Goal: Task Accomplishment & Management: Manage account settings

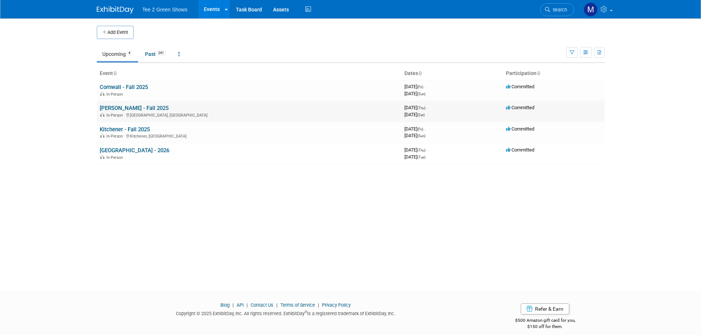
click at [130, 106] on link "[PERSON_NAME] - Fall 2025" at bounding box center [134, 108] width 69 height 7
click at [153, 52] on link "Past 241" at bounding box center [156, 54] width 32 height 14
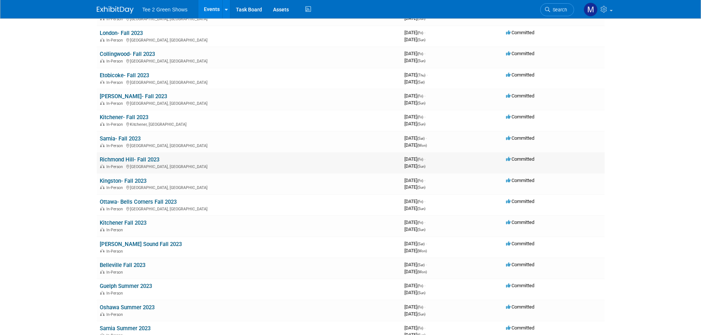
scroll to position [2466, 0]
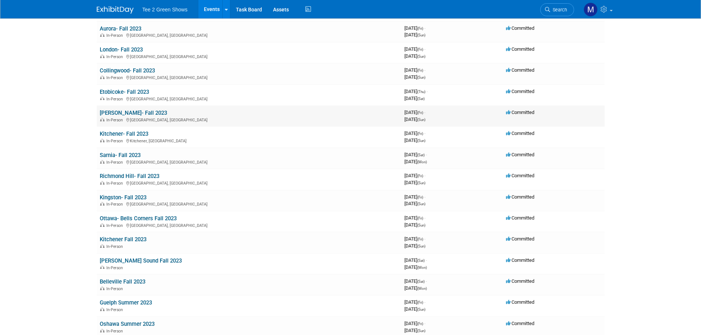
click at [127, 111] on link "[PERSON_NAME]- Fall 2023" at bounding box center [133, 113] width 67 height 7
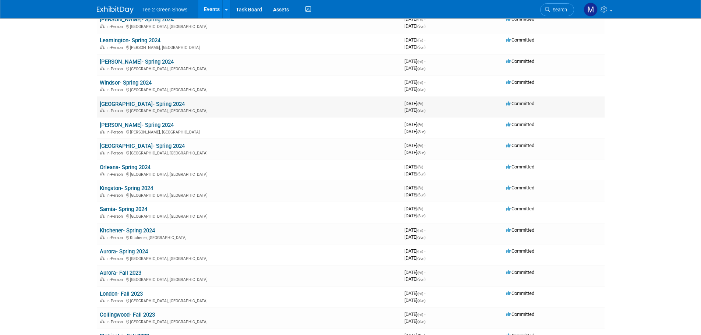
scroll to position [2209, 0]
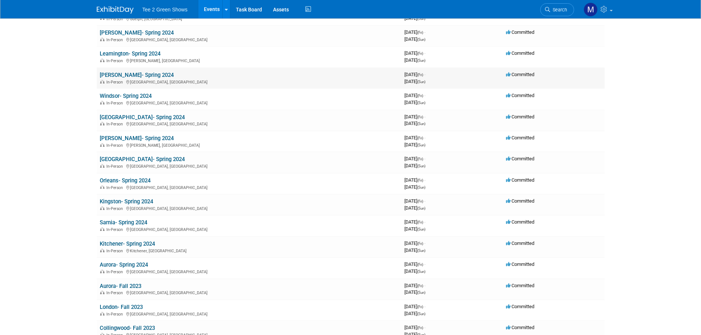
click at [128, 75] on link "[PERSON_NAME]- Spring 2024" at bounding box center [137, 75] width 74 height 7
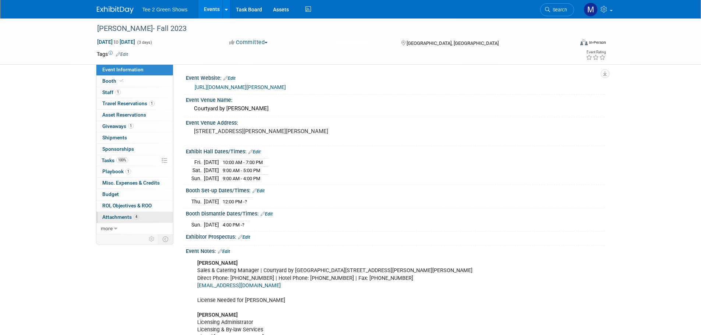
click at [135, 220] on span "Attachments 4" at bounding box center [120, 217] width 37 height 6
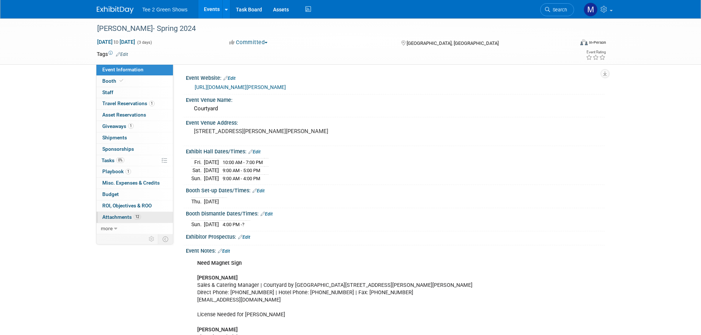
click at [125, 219] on span "Attachments 12" at bounding box center [121, 217] width 39 height 6
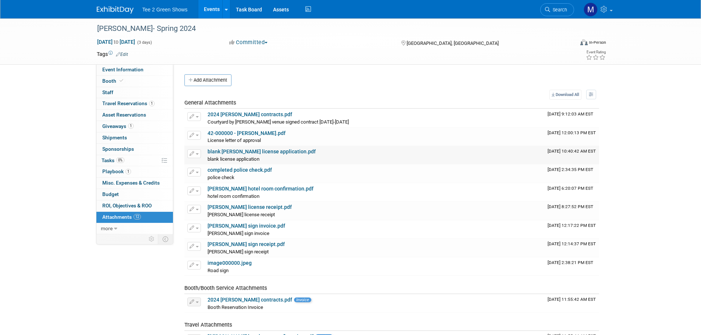
click at [246, 150] on link "blank Hamilton license application.pdf" at bounding box center [262, 152] width 108 height 6
click at [108, 6] on link at bounding box center [120, 6] width 46 height 6
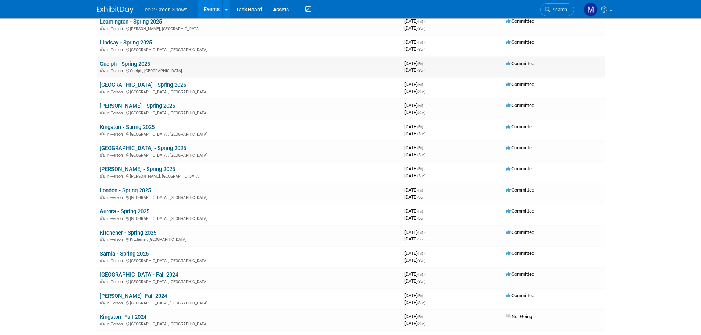
scroll to position [957, 0]
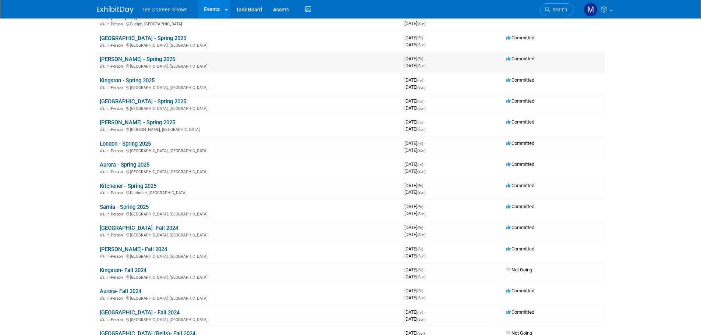
click at [134, 57] on link "[PERSON_NAME] - Spring 2025" at bounding box center [137, 59] width 75 height 7
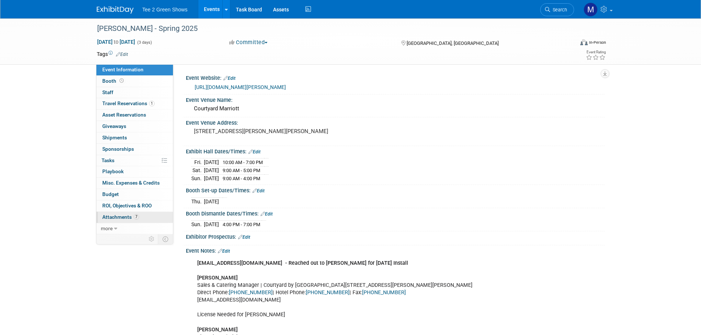
click at [134, 216] on span "7" at bounding box center [137, 217] width 6 height 6
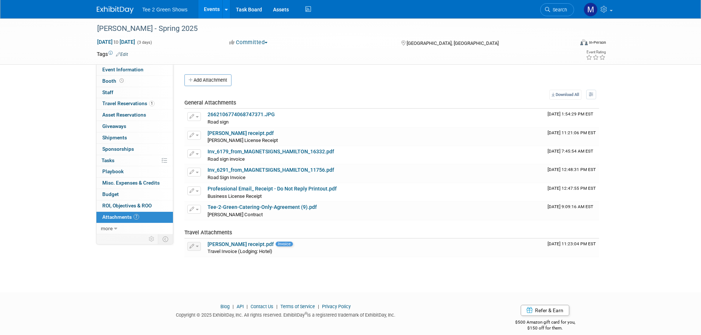
click at [105, 11] on img at bounding box center [115, 9] width 37 height 7
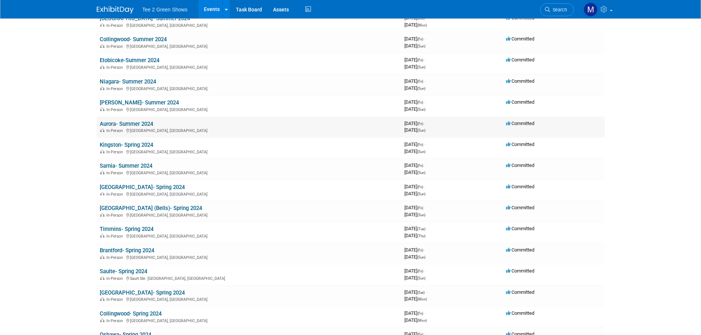
scroll to position [1877, 0]
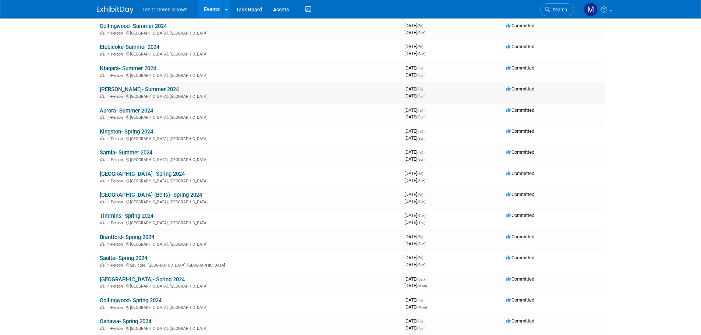
click at [134, 87] on link "[PERSON_NAME]- Summer 2024" at bounding box center [139, 89] width 79 height 7
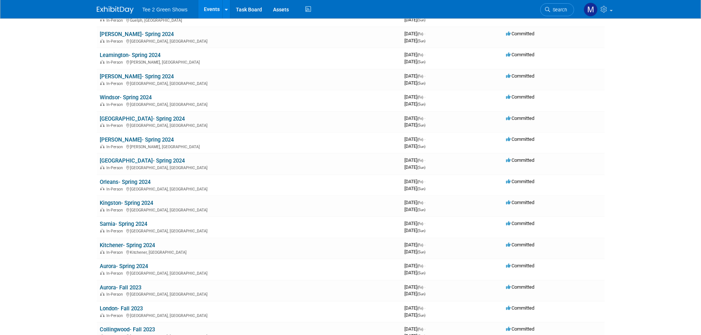
scroll to position [2209, 0]
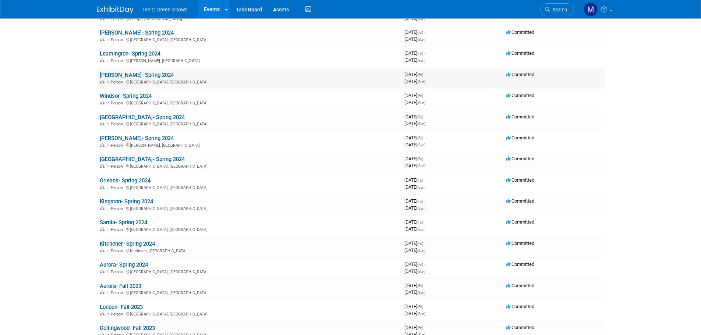
click at [132, 73] on link "[PERSON_NAME]- Spring 2024" at bounding box center [137, 75] width 74 height 7
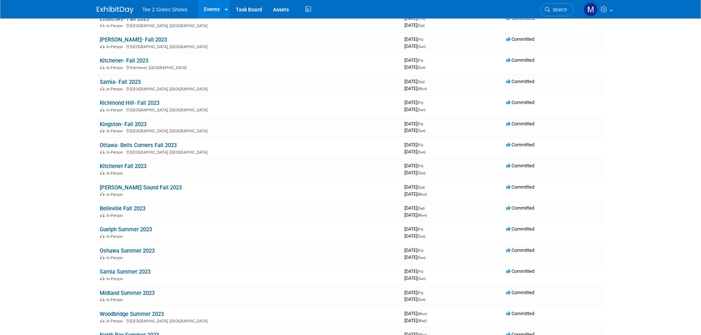
scroll to position [2540, 0]
click at [114, 38] on link "[PERSON_NAME]- Fall 2023" at bounding box center [133, 39] width 67 height 7
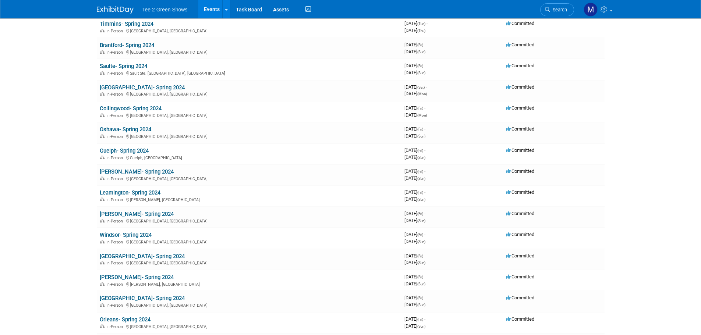
scroll to position [2061, 0]
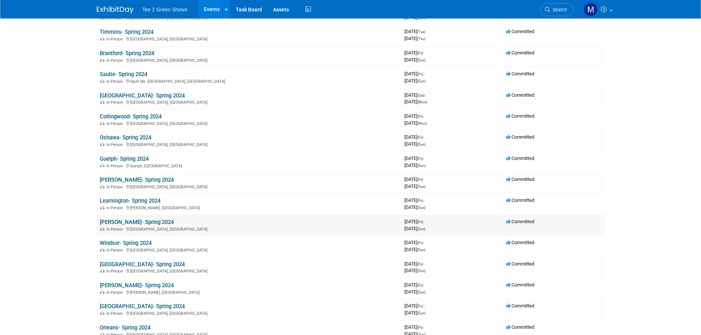
click at [141, 224] on link "[PERSON_NAME]- Spring 2024" at bounding box center [137, 222] width 74 height 7
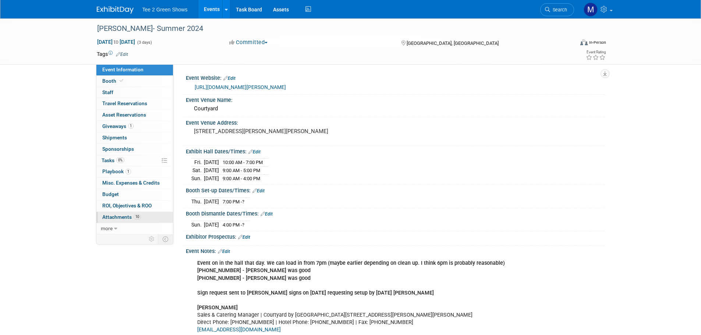
click at [141, 215] on link "10 Attachments 10" at bounding box center [134, 217] width 77 height 11
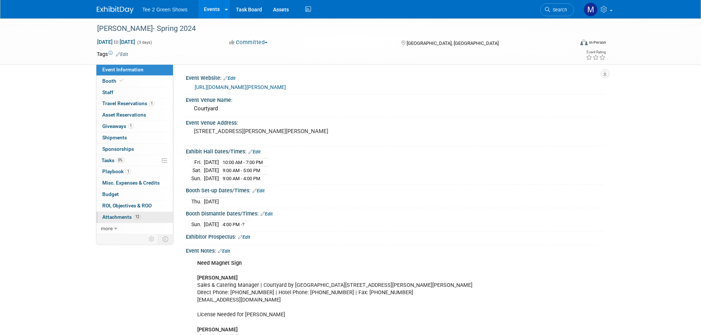
click at [134, 219] on span "12" at bounding box center [137, 217] width 7 height 6
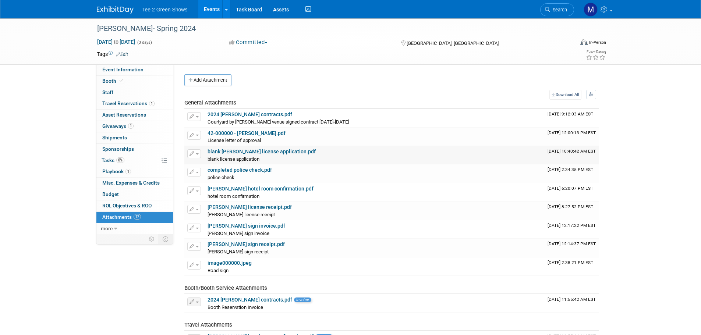
click at [234, 151] on link "blank [PERSON_NAME] license application.pdf" at bounding box center [262, 152] width 108 height 6
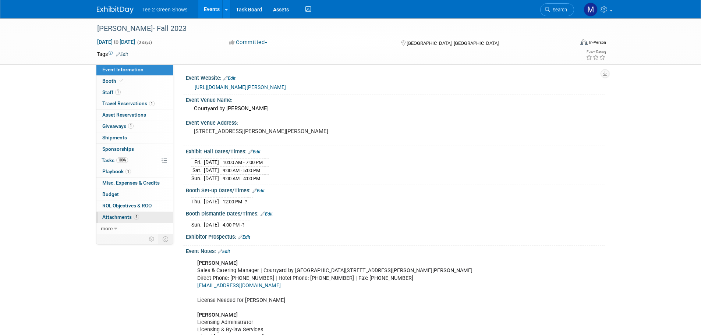
click at [137, 218] on span "4" at bounding box center [137, 217] width 6 height 6
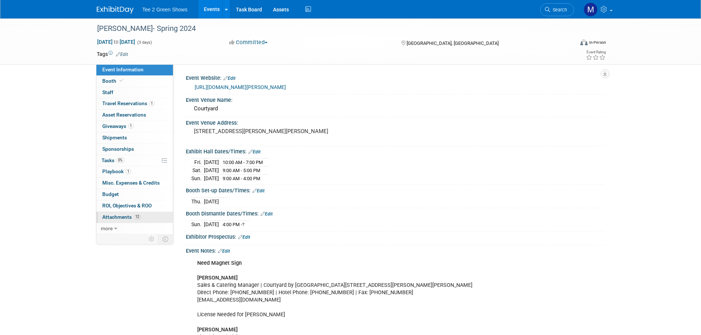
click at [148, 216] on link "12 Attachments 12" at bounding box center [134, 217] width 77 height 11
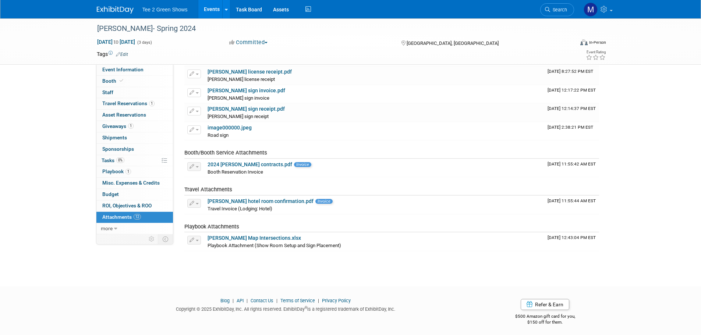
scroll to position [138, 0]
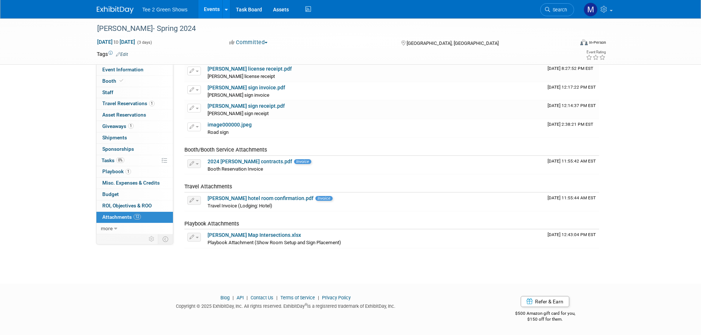
click at [101, 6] on img at bounding box center [115, 9] width 37 height 7
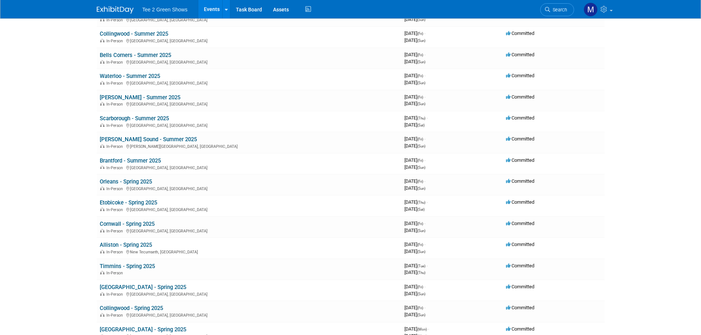
scroll to position [552, 0]
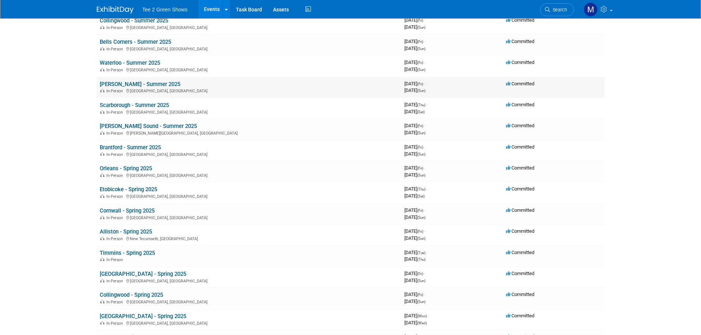
click at [138, 85] on link "[PERSON_NAME] - Summer 2025" at bounding box center [140, 84] width 81 height 7
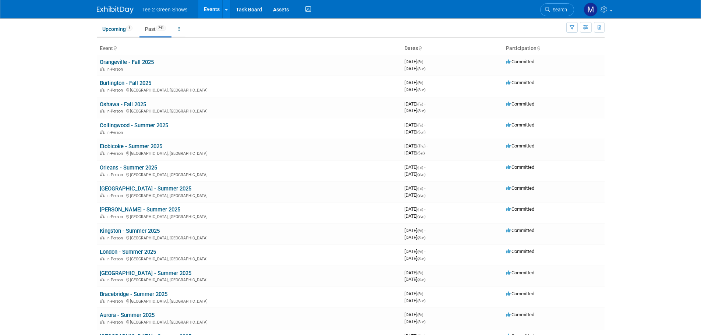
scroll to position [0, 0]
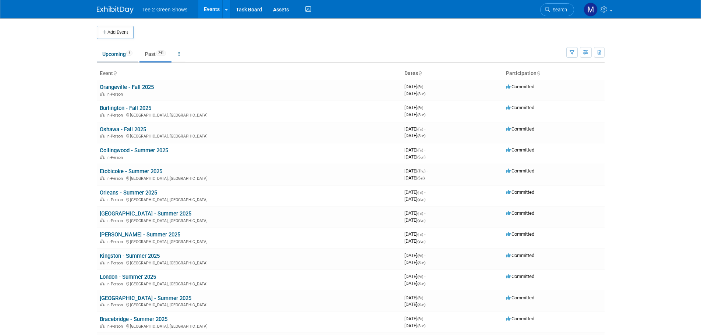
click at [120, 56] on link "Upcoming 4" at bounding box center [117, 54] width 41 height 14
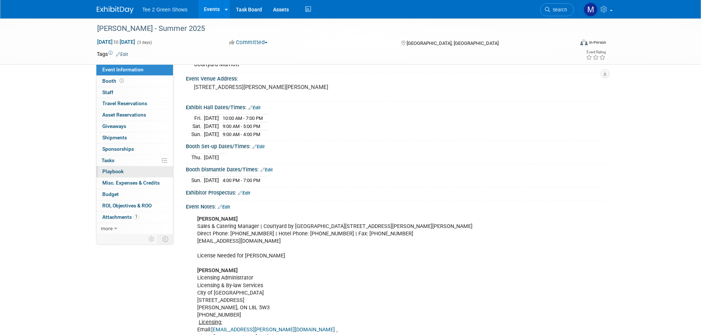
scroll to position [74, 0]
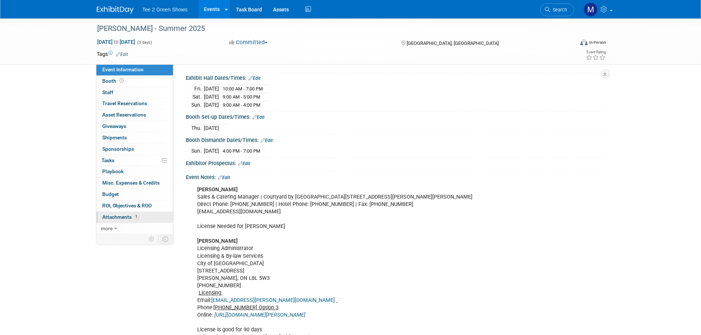
click at [138, 222] on link "1 Attachments 1" at bounding box center [134, 217] width 77 height 11
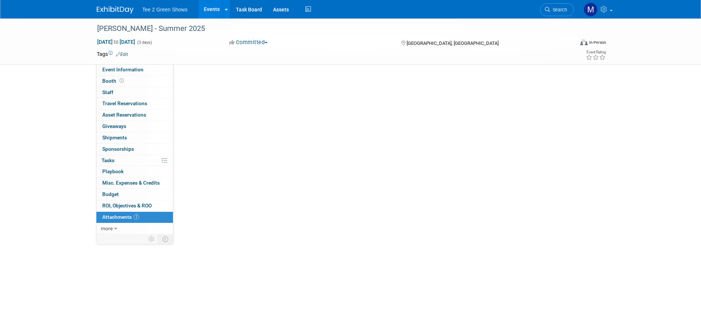
scroll to position [0, 0]
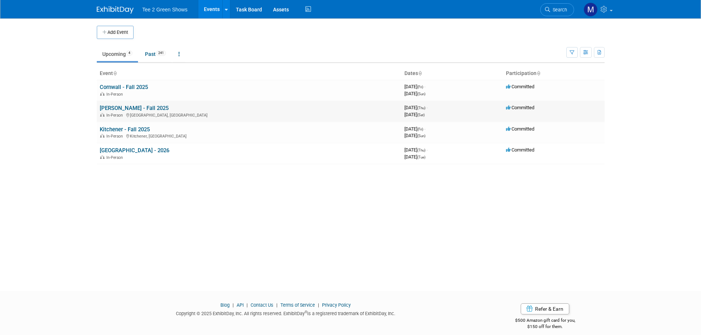
click at [120, 106] on link "[PERSON_NAME] - Fall 2025" at bounding box center [134, 108] width 69 height 7
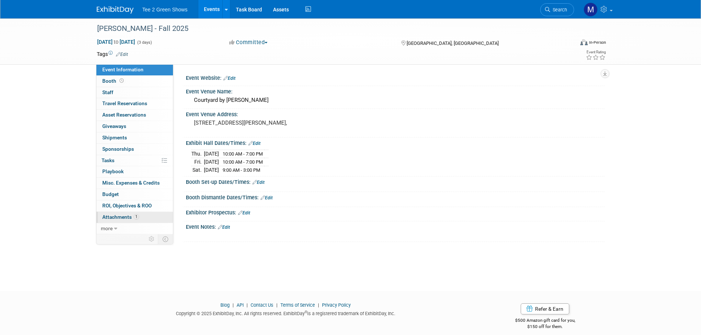
click at [134, 221] on link "1 Attachments 1" at bounding box center [134, 217] width 77 height 11
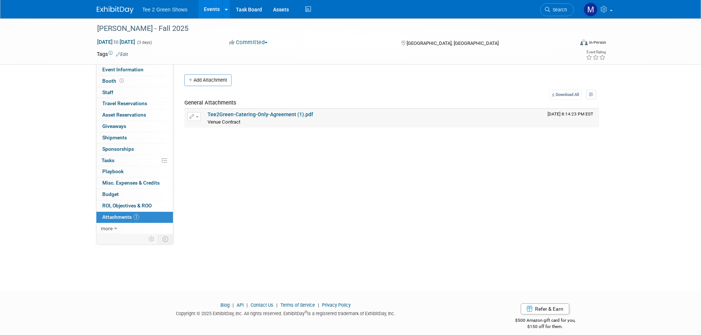
click at [235, 117] on link "Tee2Green-Catering-Only-Agreement (1).pdf" at bounding box center [261, 115] width 106 height 6
click at [198, 117] on span "button" at bounding box center [197, 116] width 3 height 1
click at [201, 127] on link "Download" at bounding box center [220, 128] width 65 height 10
click at [118, 8] on img at bounding box center [115, 9] width 37 height 7
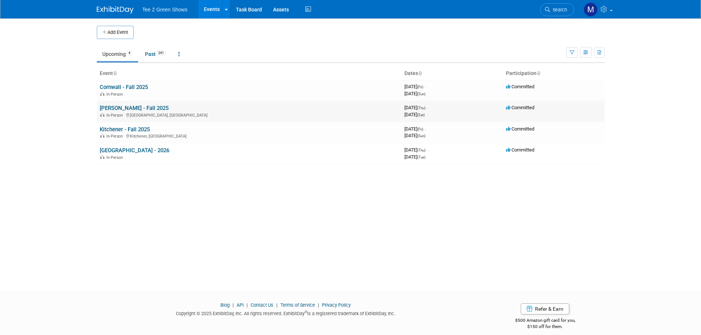
click at [133, 109] on link "[PERSON_NAME] - Fall 2025" at bounding box center [134, 108] width 69 height 7
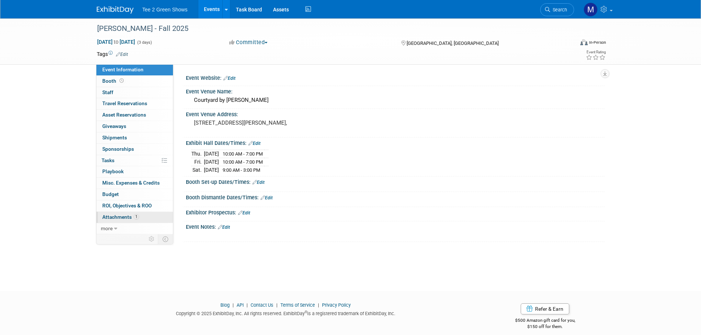
click at [139, 216] on link "1 Attachments 1" at bounding box center [134, 217] width 77 height 11
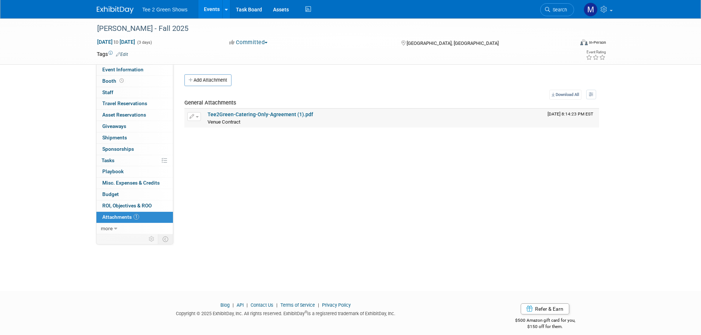
click at [226, 112] on link "Tee2Green-Catering-Only-Agreement (1).pdf" at bounding box center [261, 115] width 106 height 6
click at [237, 115] on link "Tee2Green-Catering-Only-Agreement (1).pdf" at bounding box center [261, 115] width 106 height 6
click at [126, 70] on span "Event Information" at bounding box center [122, 70] width 41 height 6
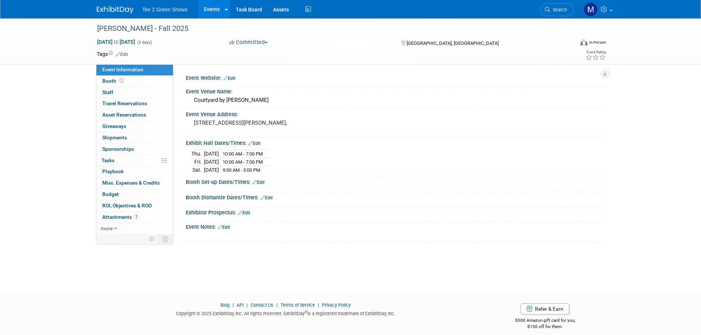
click at [226, 227] on link "Edit" at bounding box center [224, 227] width 12 height 5
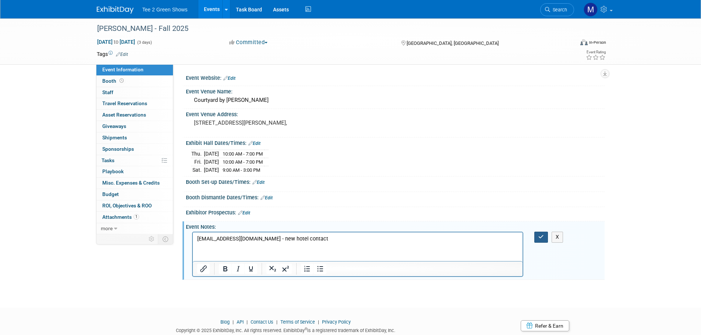
click at [537, 236] on button "button" at bounding box center [541, 237] width 14 height 11
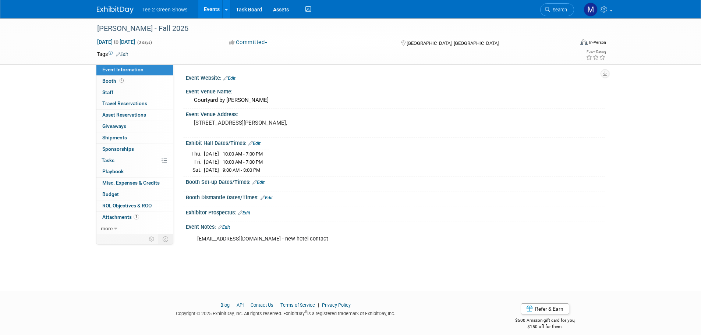
click at [268, 196] on link "Edit" at bounding box center [267, 197] width 12 height 5
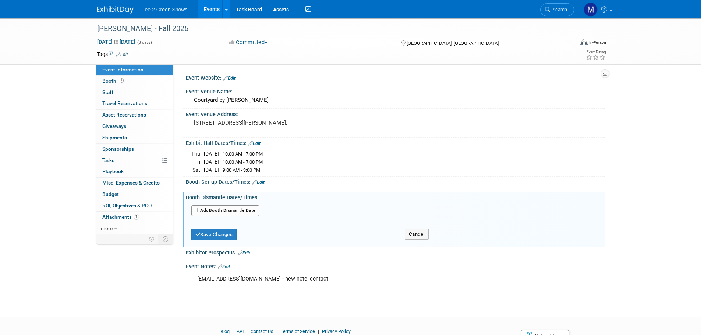
click at [230, 217] on div "Add Another Booth Dismantle Date" at bounding box center [395, 211] width 419 height 14
click at [235, 209] on button "Add Another Booth Dismantle Date" at bounding box center [225, 210] width 68 height 11
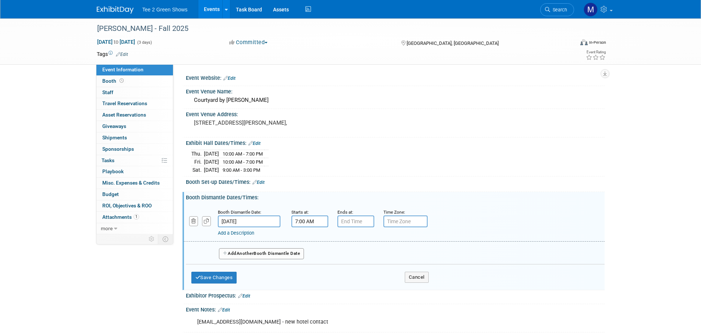
click at [301, 221] on input "7:00 AM" at bounding box center [310, 222] width 37 height 12
click at [308, 269] on span at bounding box center [308, 271] width 13 height 13
click at [371, 250] on button "AM" at bounding box center [372, 255] width 13 height 13
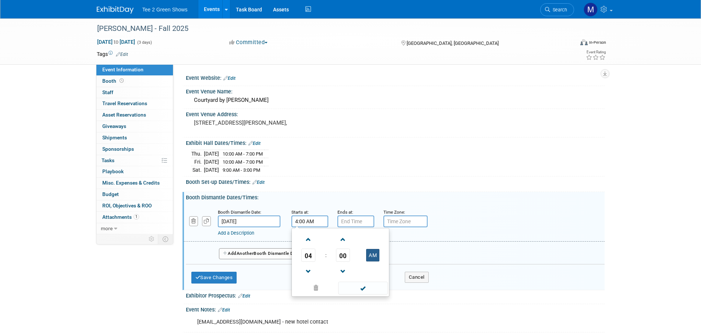
type input "4:00 PM"
click at [359, 291] on span at bounding box center [363, 288] width 50 height 13
type input "7:00 PM"
click at [353, 225] on input "7:00 PM" at bounding box center [356, 222] width 37 height 12
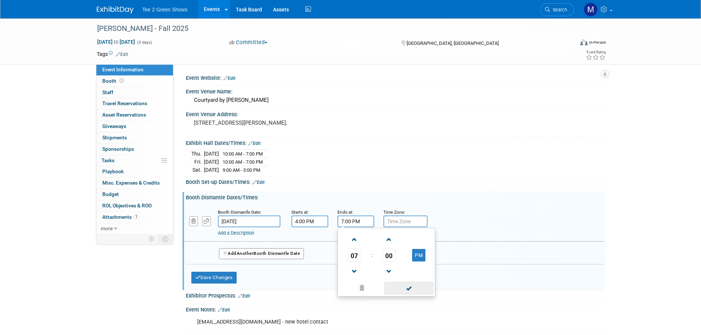
click at [398, 286] on span at bounding box center [409, 288] width 50 height 13
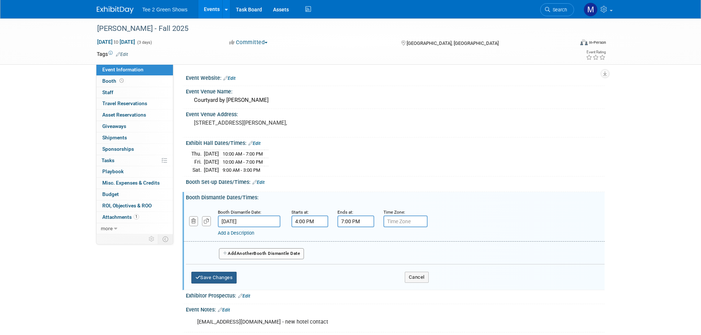
click at [228, 273] on button "Save Changes" at bounding box center [214, 278] width 46 height 12
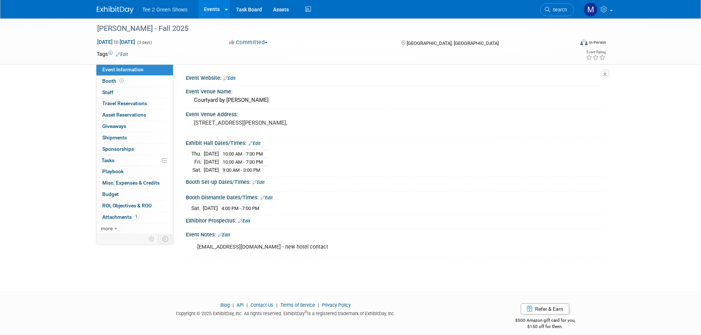
click at [117, 7] on img at bounding box center [115, 9] width 37 height 7
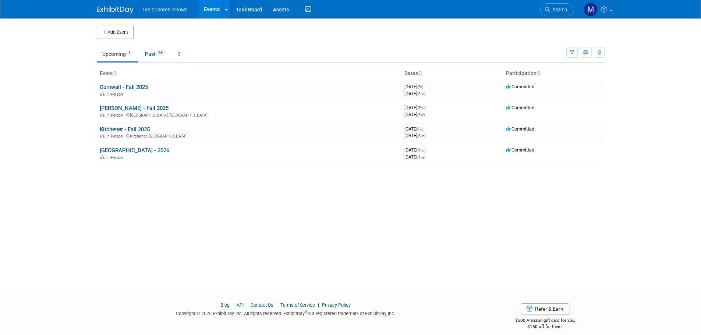
click at [131, 128] on link "Kitchener - Fall 2025" at bounding box center [125, 129] width 50 height 7
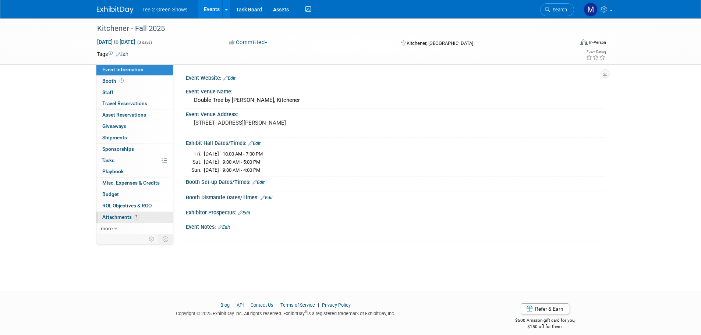
click at [139, 218] on link "2 Attachments 2" at bounding box center [134, 217] width 77 height 11
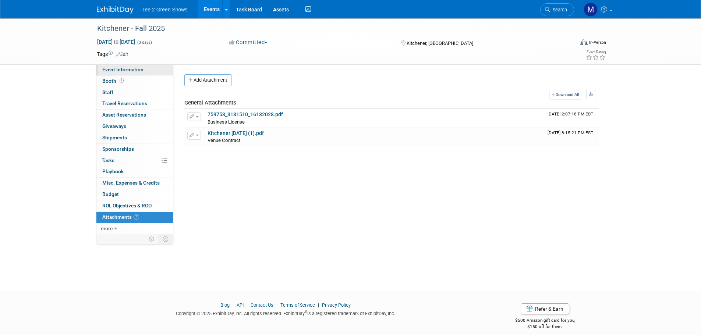
click at [118, 69] on span "Event Information" at bounding box center [122, 70] width 41 height 6
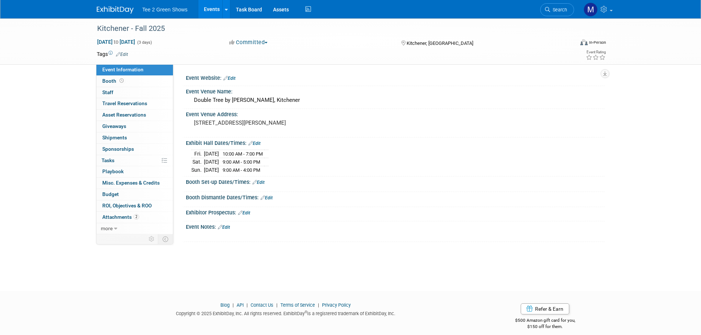
click at [231, 78] on link "Edit" at bounding box center [229, 78] width 12 height 5
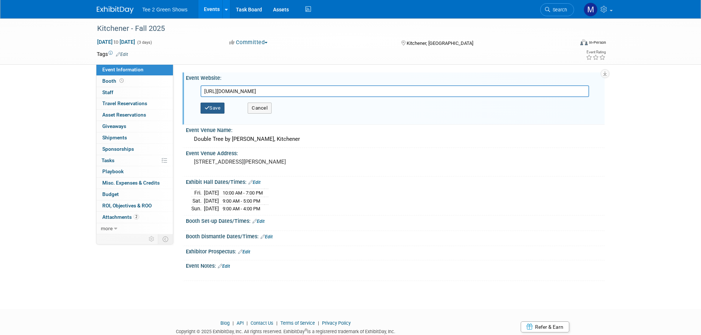
type input "https://www.hilton.com/en/hotels/yhmcmdt-doubletree-kitchener/"
click at [218, 105] on button "Save" at bounding box center [213, 108] width 24 height 11
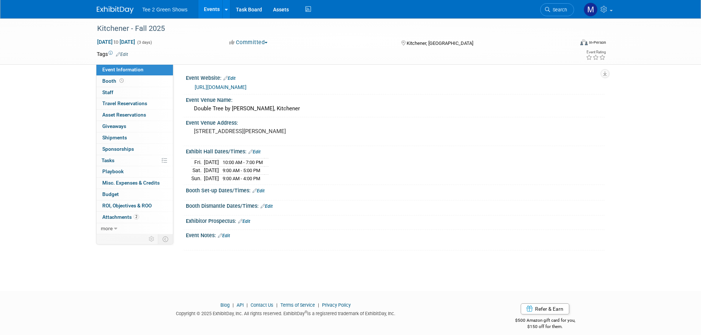
click at [228, 235] on link "Edit" at bounding box center [224, 235] width 12 height 5
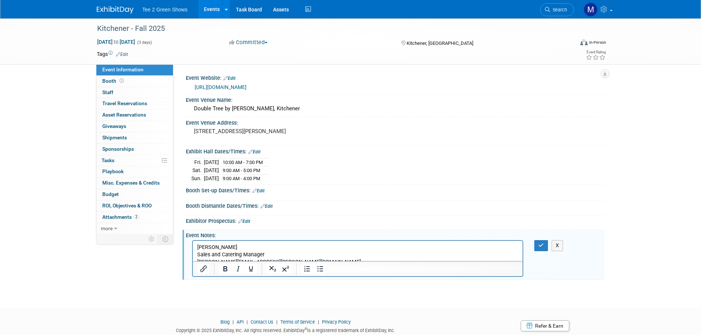
scroll to position [64, 0]
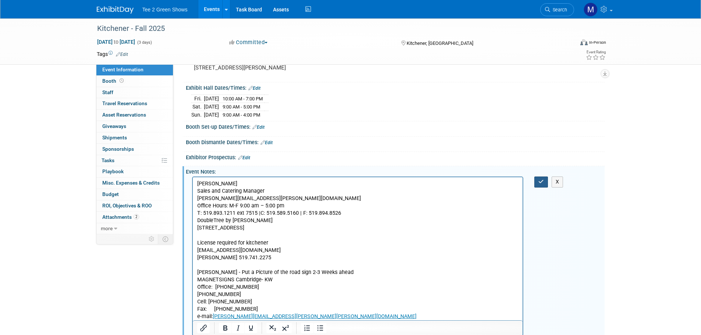
click at [540, 180] on icon "button" at bounding box center [542, 181] width 6 height 5
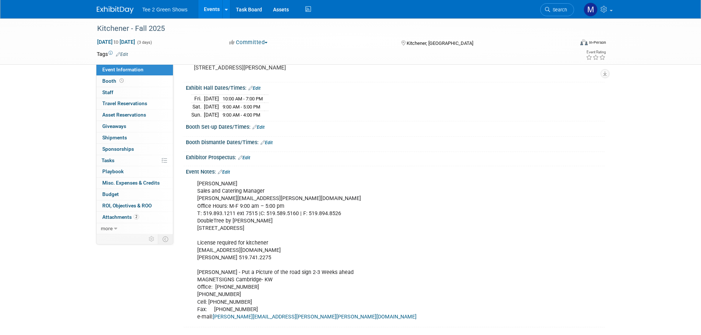
click at [117, 8] on img at bounding box center [115, 9] width 37 height 7
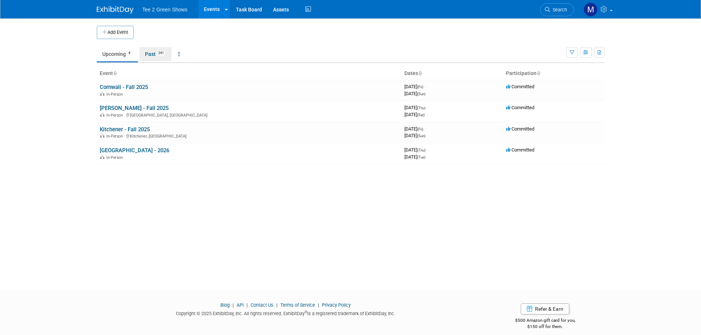
click at [147, 57] on link "Past 241" at bounding box center [156, 54] width 32 height 14
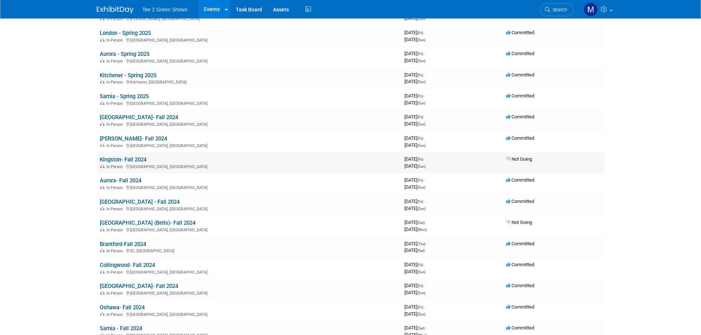
scroll to position [1067, 0]
click at [130, 75] on link "Kitchener - Spring 2025" at bounding box center [128, 76] width 57 height 7
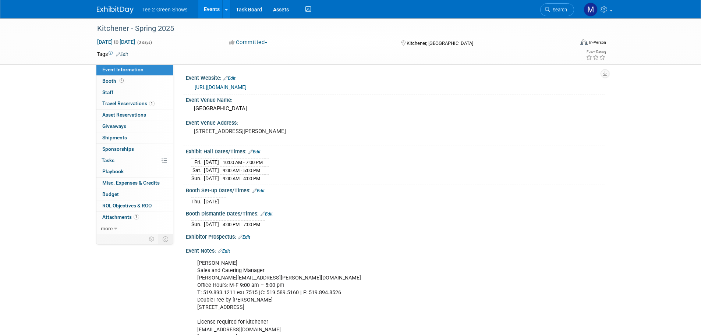
click at [359, 84] on div "https://www.hilton.com/en/hotels/yhmcmdt-doubletree-kitchener/" at bounding box center [397, 87] width 405 height 8
click at [352, 87] on div "https://www.hilton.com/en/hotels/yhmcmdt-doubletree-kitchener/" at bounding box center [397, 87] width 405 height 8
drag, startPoint x: 347, startPoint y: 86, endPoint x: 195, endPoint y: 90, distance: 151.7
click at [195, 90] on div "https://www.hilton.com/en/hotels/yhmcmdt-doubletree-kitchener/" at bounding box center [397, 87] width 405 height 8
copy link "https://www.hilton.com/en/hotels/yhmcmdt-doubletree-kitchener/"
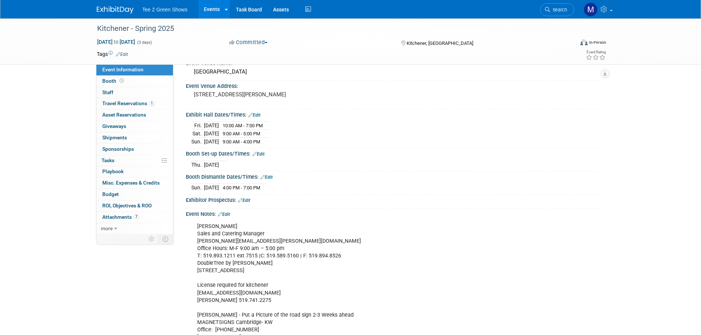
scroll to position [74, 0]
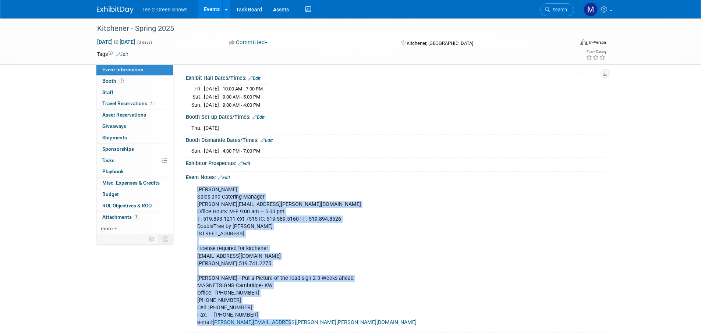
drag, startPoint x: 194, startPoint y: 186, endPoint x: 286, endPoint y: 318, distance: 161.8
click at [287, 320] on div "Vivian Vargas Sales and Catering Manager vivian.vargas@sunraygroup.ca Office Ho…" at bounding box center [358, 257] width 332 height 148
copy div "Vivian Vargas Sales and Catering Manager vivian.vargas@sunraygroup.ca Office Ho…"
click at [123, 9] on img at bounding box center [115, 9] width 37 height 7
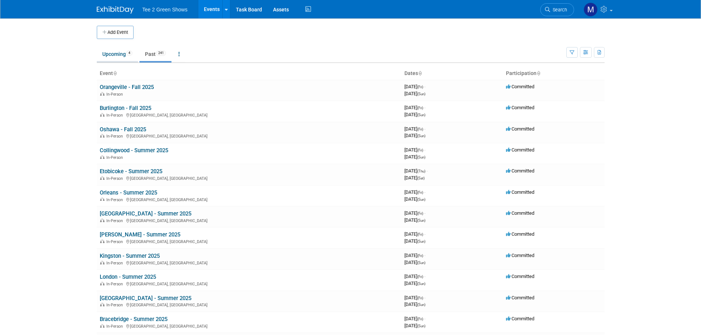
click at [120, 55] on link "Upcoming 4" at bounding box center [117, 54] width 41 height 14
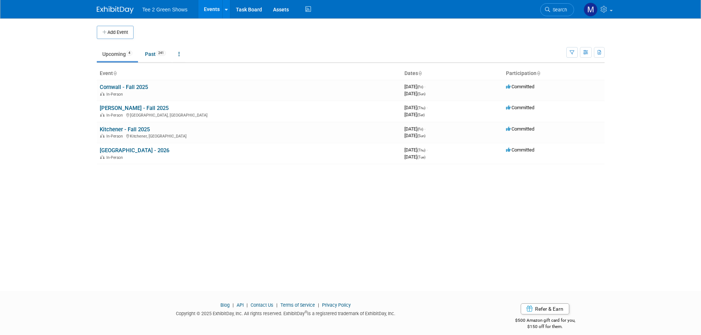
click at [117, 33] on button "Add Event" at bounding box center [115, 32] width 37 height 13
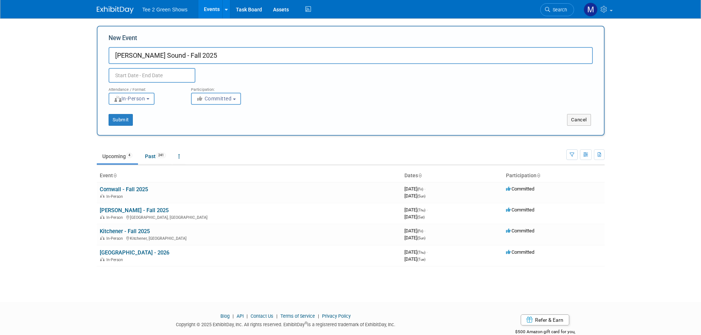
type input "Owen Sound - Fall 2025"
click at [154, 72] on input "text" at bounding box center [152, 75] width 87 height 15
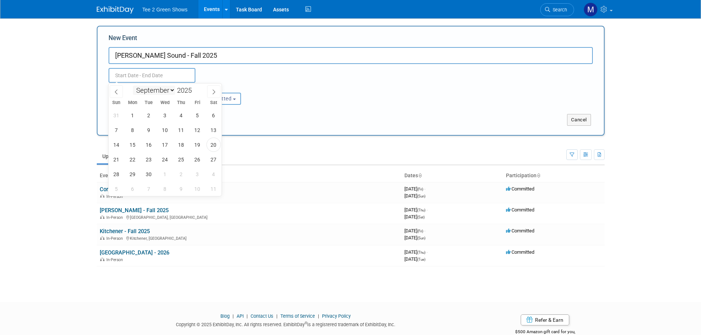
click at [173, 91] on select "January February March April May June July August September October November De…" at bounding box center [154, 90] width 42 height 9
select select "9"
click at [133, 86] on select "January February March April May June July August September October November De…" at bounding box center [154, 90] width 42 height 9
click at [194, 129] on span "10" at bounding box center [197, 130] width 14 height 14
click at [117, 148] on span "12" at bounding box center [116, 145] width 14 height 14
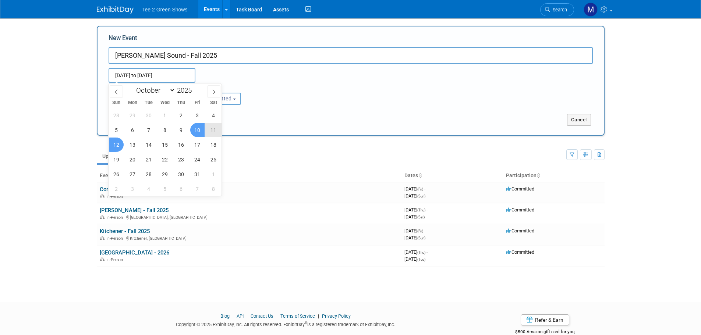
type input "Oct 10, 2025 to Oct 12, 2025"
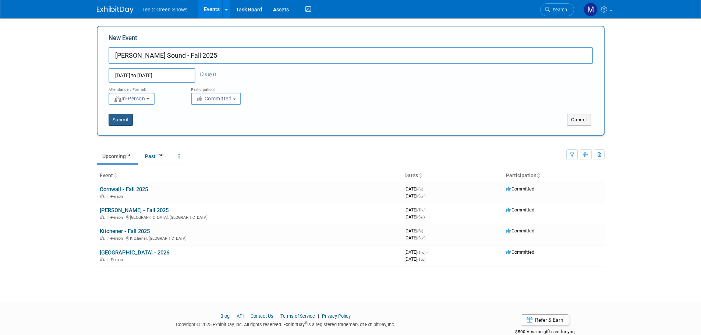
click at [118, 124] on button "Submit" at bounding box center [121, 120] width 24 height 12
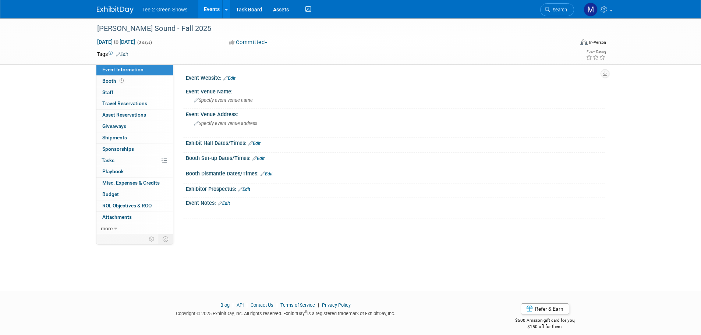
click at [112, 6] on link at bounding box center [120, 6] width 46 height 6
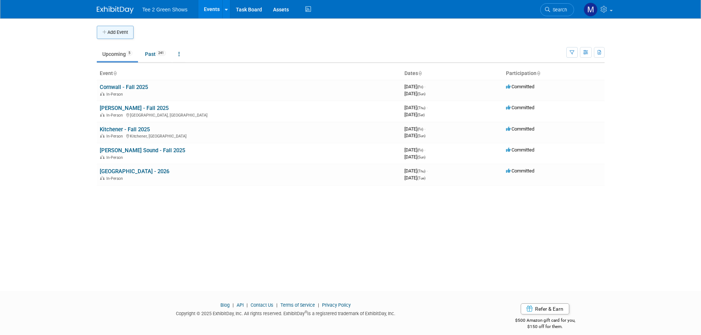
click at [119, 34] on button "Add Event" at bounding box center [115, 32] width 37 height 13
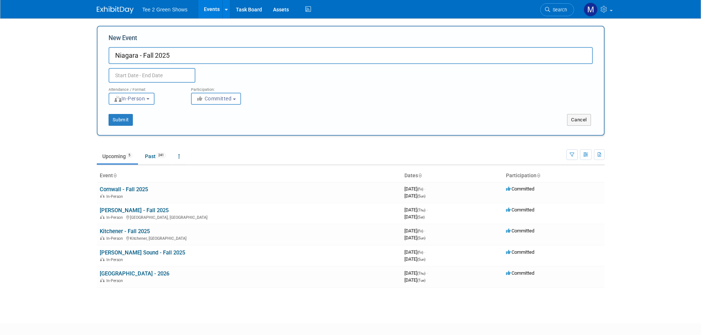
type input "Niagara - Fall 2025"
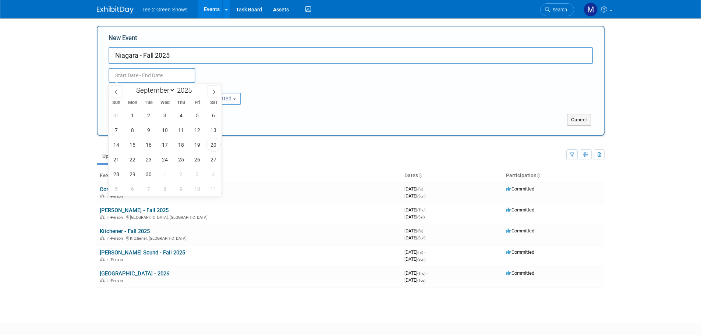
click at [128, 73] on input "text" at bounding box center [152, 75] width 87 height 15
click at [211, 89] on icon at bounding box center [213, 91] width 5 height 5
select select "9"
click at [195, 149] on span "17" at bounding box center [197, 145] width 14 height 14
click at [122, 163] on span "19" at bounding box center [116, 159] width 14 height 14
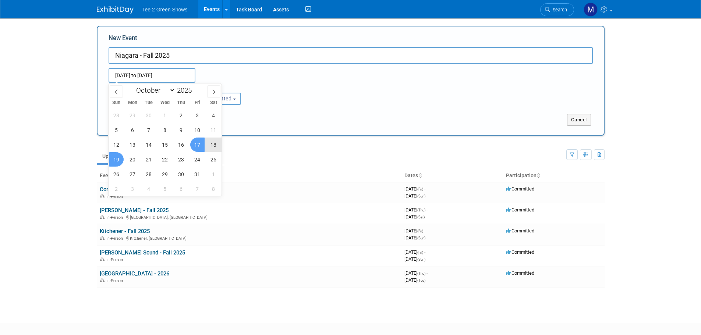
type input "[DATE] to [DATE]"
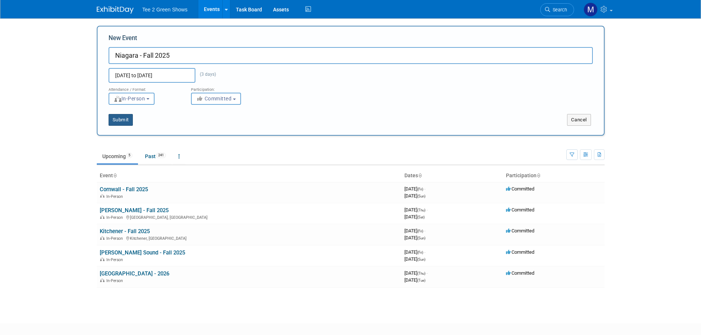
click at [126, 122] on button "Submit" at bounding box center [121, 120] width 24 height 12
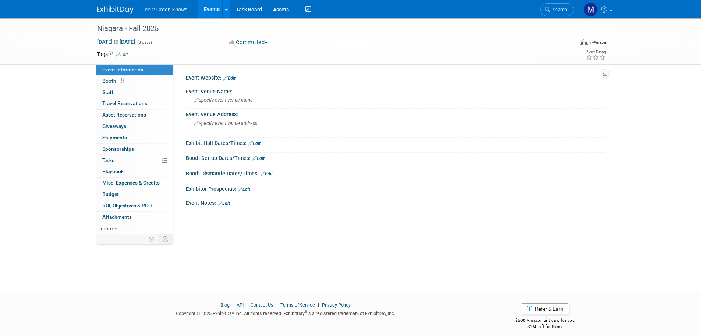
click at [120, 8] on img at bounding box center [115, 9] width 37 height 7
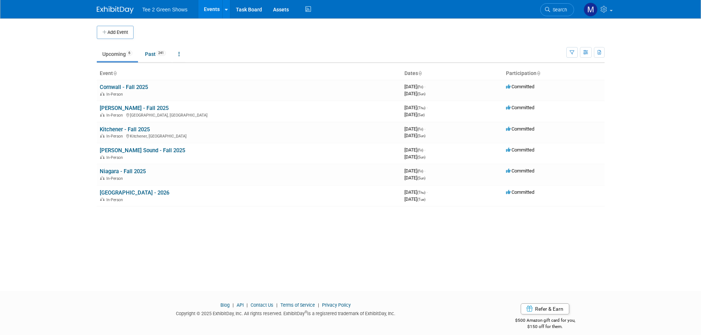
drag, startPoint x: 81, startPoint y: 0, endPoint x: 82, endPoint y: 197, distance: 196.6
click at [80, 205] on body "Tee 2 Green Shows Events Add Event Bulk Upload Events Shareable Event Boards Re…" at bounding box center [350, 167] width 701 height 335
click at [118, 149] on link "[PERSON_NAME] Sound - Fall 2025" at bounding box center [142, 150] width 85 height 7
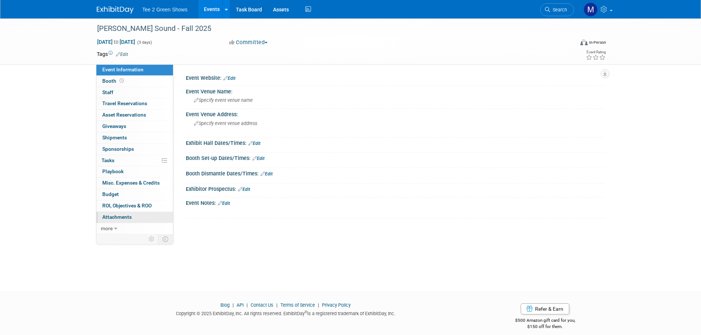
click at [137, 219] on link "0 Attachments 0" at bounding box center [134, 217] width 77 height 11
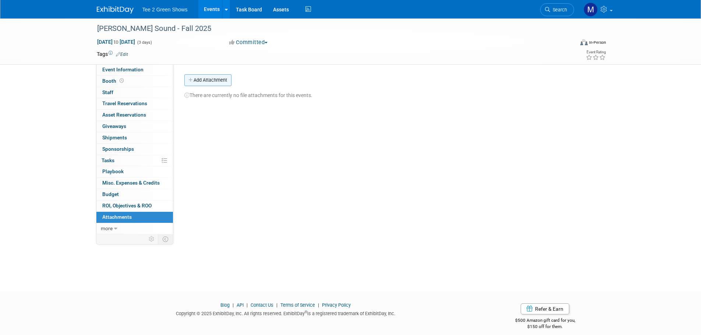
click at [205, 80] on button "Add Attachment" at bounding box center [207, 80] width 47 height 12
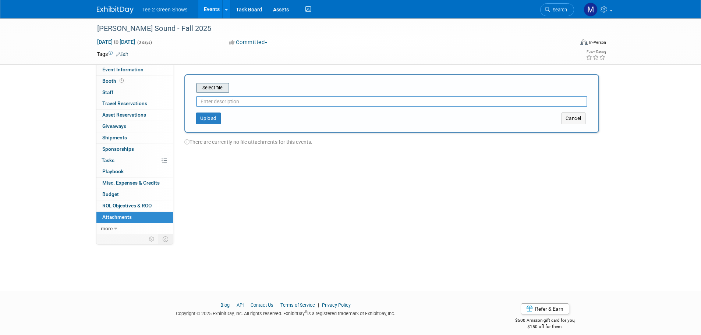
click at [212, 91] on input "file" at bounding box center [185, 88] width 88 height 9
type input "Venue Contract"
click at [210, 113] on button "Upload" at bounding box center [208, 116] width 25 height 12
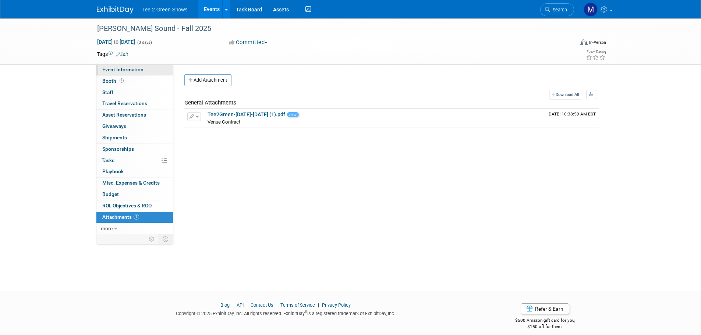
drag, startPoint x: 107, startPoint y: 69, endPoint x: 97, endPoint y: 69, distance: 10.3
click at [107, 69] on span "Event Information" at bounding box center [122, 70] width 41 height 6
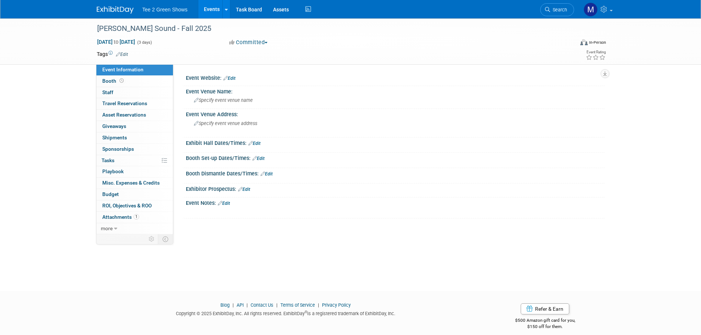
click at [235, 78] on link "Edit" at bounding box center [229, 78] width 12 height 5
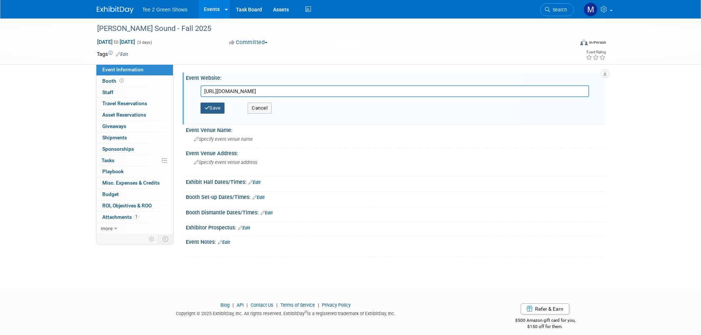
type input "https://www.thebayshore.ca/"
click at [216, 103] on div "Save Cancel" at bounding box center [397, 108] width 393 height 22
click at [216, 105] on button "Save" at bounding box center [213, 108] width 24 height 11
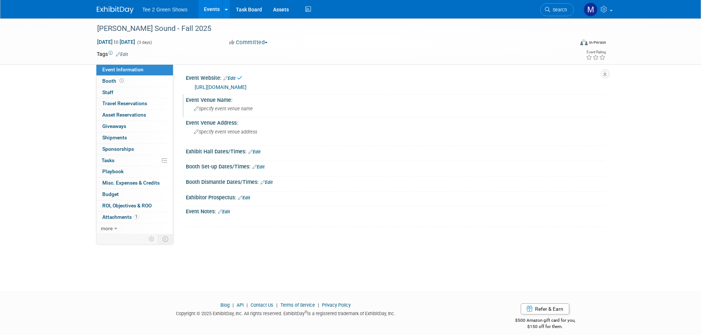
click at [213, 106] on span "Specify event venue name" at bounding box center [223, 109] width 59 height 6
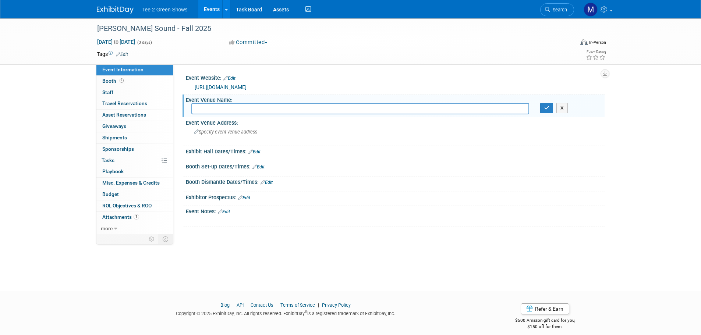
click at [216, 111] on input "text" at bounding box center [360, 108] width 338 height 11
paste input "Bayshore Centre"
type input "Bayshore Centre"
drag, startPoint x: 541, startPoint y: 110, endPoint x: 536, endPoint y: 109, distance: 5.2
click at [541, 110] on button "button" at bounding box center [546, 108] width 13 height 10
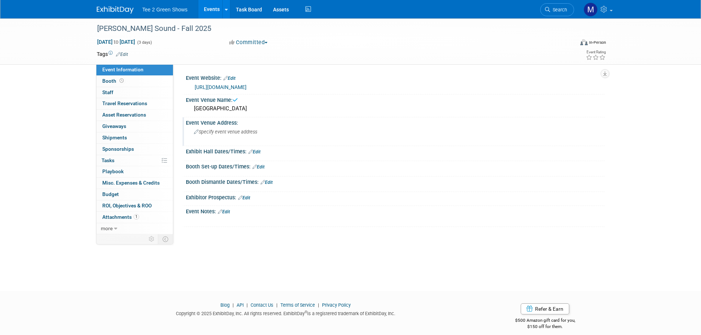
click at [275, 130] on div "Specify event venue address" at bounding box center [272, 134] width 163 height 17
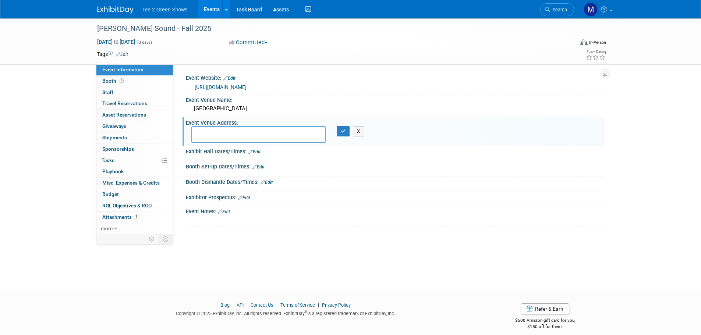
click at [216, 130] on textarea at bounding box center [258, 134] width 134 height 17
paste textarea "1900 3rd Ave E, Owen Sound, ON N4K 2M6"
type textarea "1900 3rd Ave E, Owen Sound, ON N4K 2M6"
click at [341, 130] on icon "button" at bounding box center [343, 131] width 5 height 5
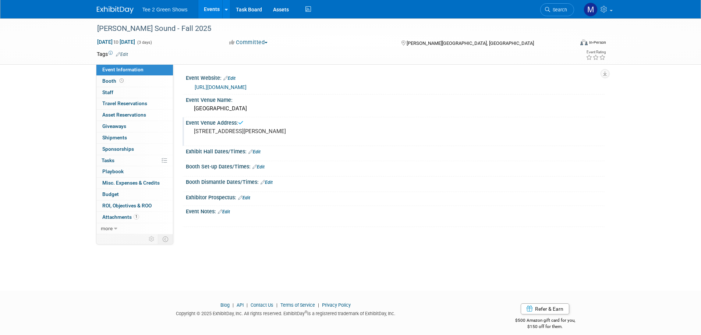
click at [258, 151] on link "Edit" at bounding box center [254, 151] width 12 height 5
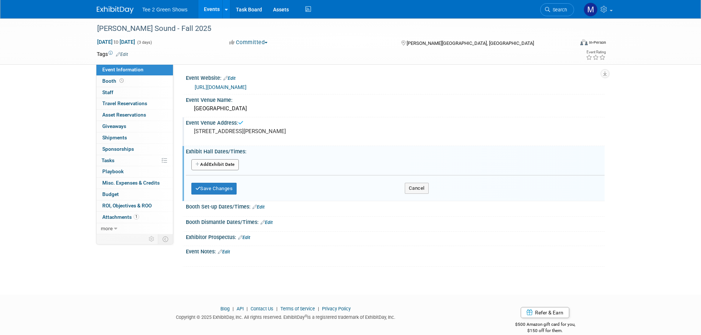
click at [211, 165] on button "Add Another Exhibit Date" at bounding box center [214, 164] width 47 height 11
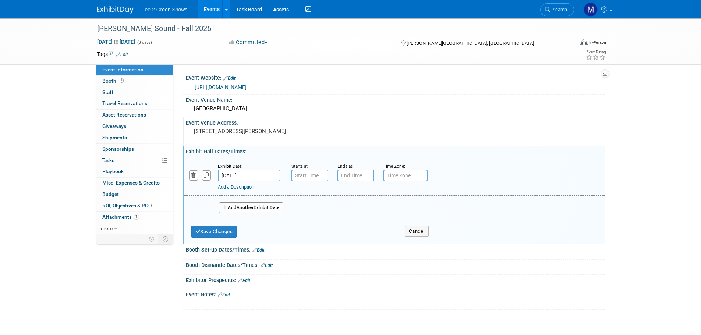
click at [263, 206] on button "Add Another Exhibit Date" at bounding box center [251, 207] width 65 height 11
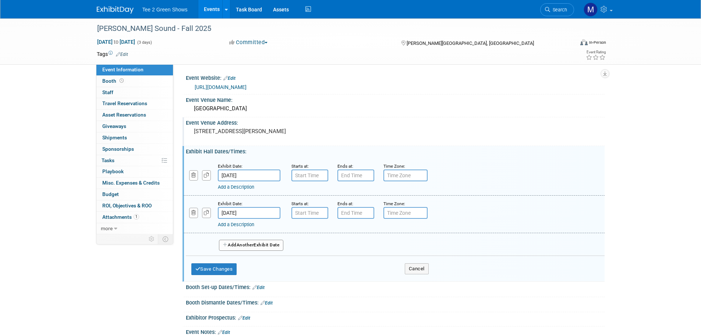
click at [263, 246] on button "Add Another Exhibit Date" at bounding box center [251, 245] width 65 height 11
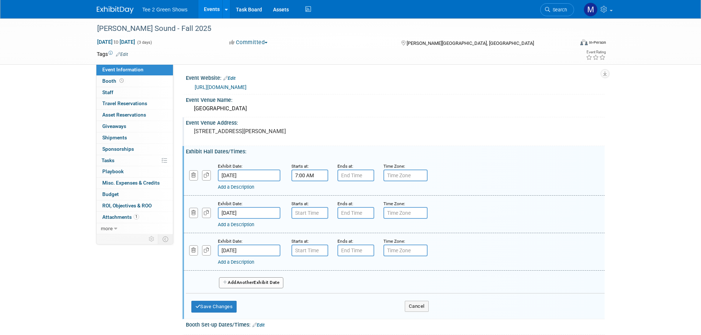
click at [304, 176] on input "7:00 AM" at bounding box center [310, 176] width 37 height 12
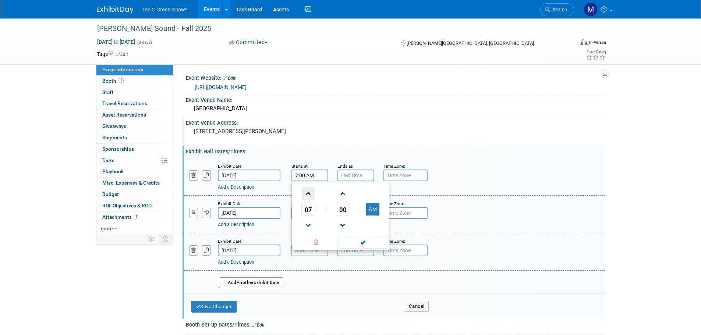
click at [311, 197] on span at bounding box center [308, 193] width 13 height 13
type input "10:00 AM"
click at [363, 243] on span at bounding box center [363, 242] width 50 height 13
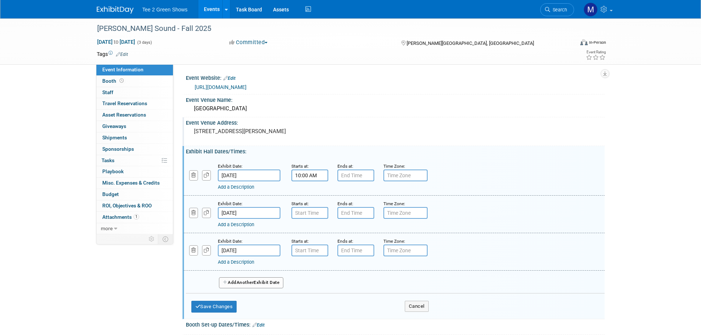
type input "7:00 PM"
click at [357, 180] on input "7:00 PM" at bounding box center [356, 176] width 37 height 12
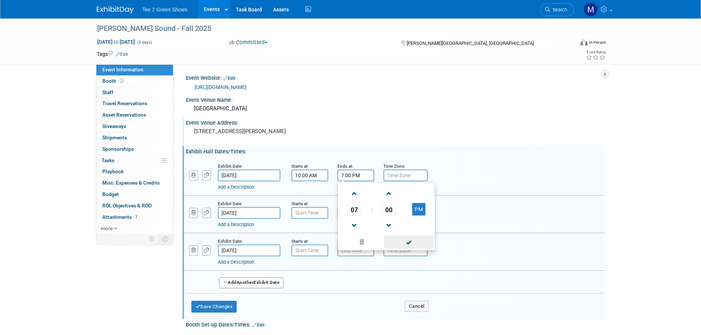
click at [389, 237] on span at bounding box center [409, 242] width 50 height 13
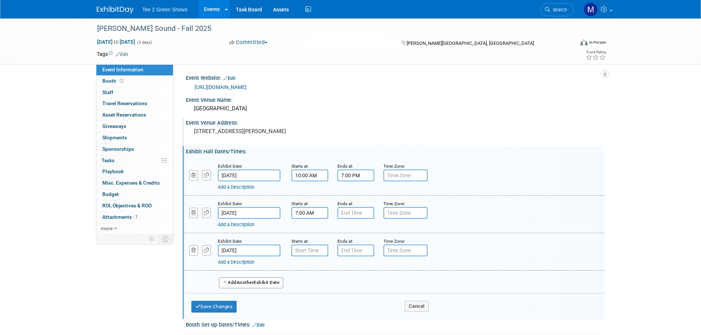
click at [312, 213] on input "7:00 AM" at bounding box center [310, 213] width 37 height 12
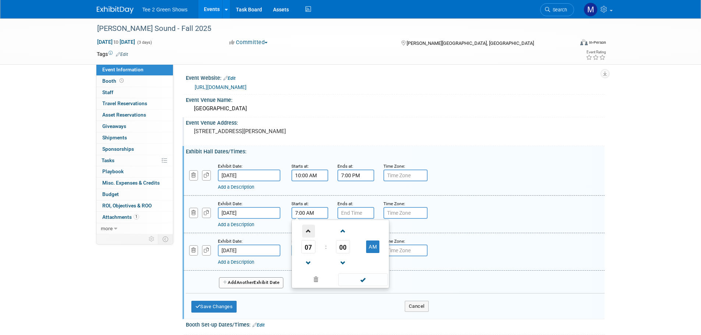
click at [309, 232] on span at bounding box center [308, 231] width 13 height 13
click at [308, 232] on span at bounding box center [308, 231] width 13 height 13
type input "9:00 AM"
click at [349, 278] on span at bounding box center [363, 279] width 50 height 13
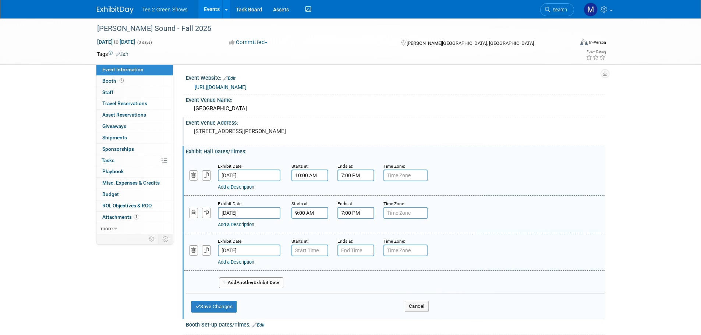
click at [350, 215] on input "7:00 PM" at bounding box center [356, 213] width 37 height 12
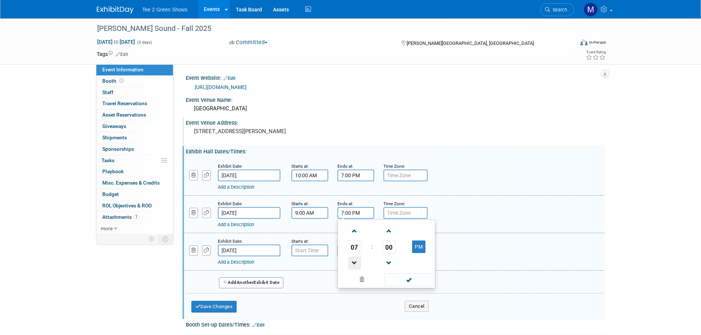
click at [359, 260] on span at bounding box center [354, 263] width 13 height 13
click at [358, 260] on span at bounding box center [354, 263] width 13 height 13
click at [354, 233] on span at bounding box center [354, 231] width 13 height 13
type input "5:00 PM"
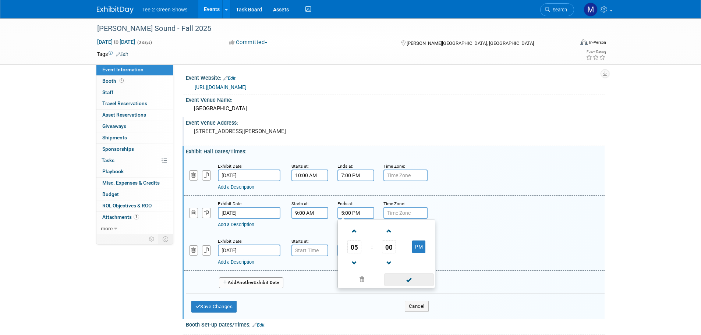
click at [404, 275] on span at bounding box center [409, 279] width 50 height 13
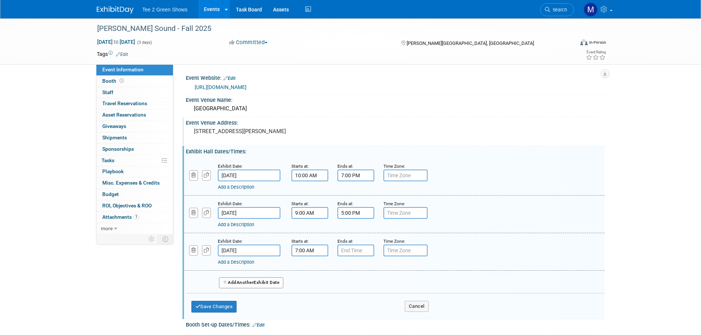
click at [316, 254] on input "7:00 AM" at bounding box center [310, 251] width 37 height 12
click at [313, 269] on span at bounding box center [308, 268] width 13 height 13
type input "9:00 AM"
click at [365, 316] on span at bounding box center [363, 317] width 50 height 13
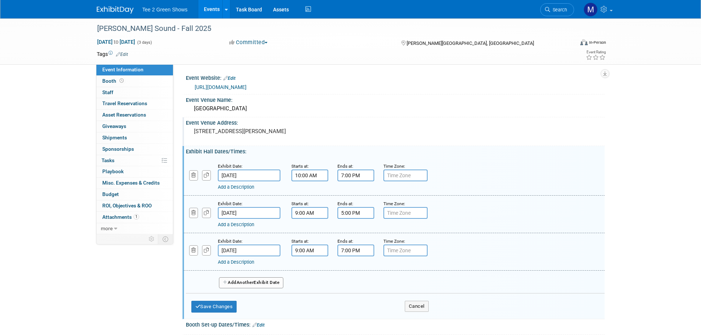
click at [367, 252] on input "7:00 PM" at bounding box center [356, 251] width 37 height 12
click at [356, 301] on span at bounding box center [354, 300] width 13 height 13
click at [355, 300] on span at bounding box center [354, 300] width 13 height 13
type input "4:00 PM"
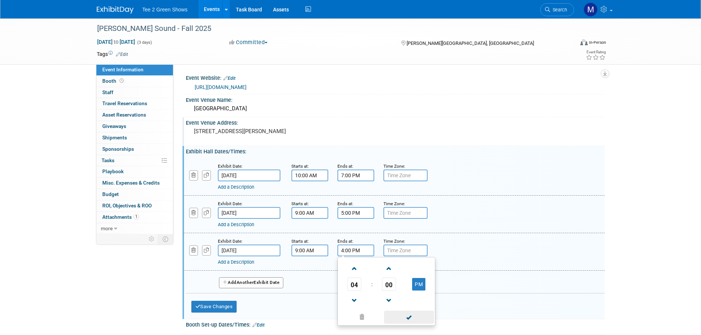
click at [393, 315] on span at bounding box center [409, 317] width 50 height 13
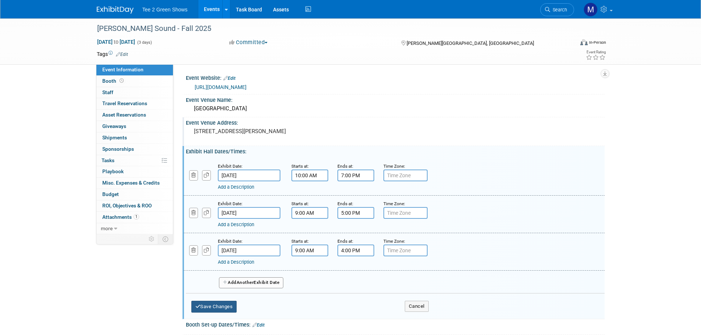
click at [228, 309] on button "Save Changes" at bounding box center [214, 307] width 46 height 12
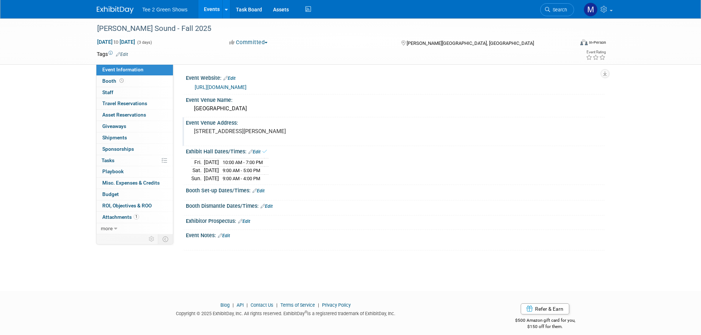
click at [261, 190] on link "Edit" at bounding box center [259, 190] width 12 height 5
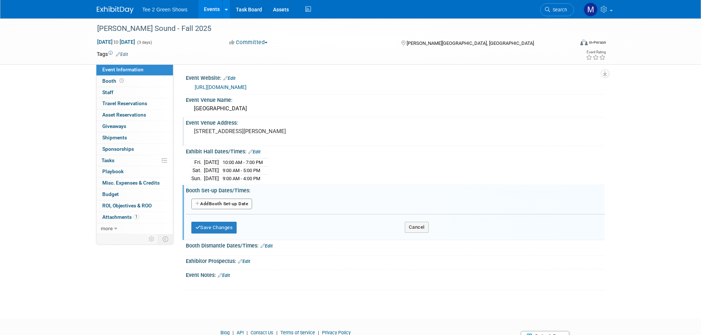
click at [235, 207] on button "Add Another Booth Set-up Date" at bounding box center [221, 204] width 61 height 11
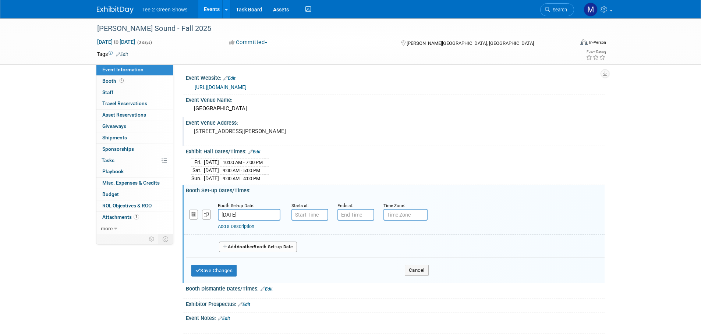
click at [252, 213] on input "Oct 10, 2025" at bounding box center [249, 215] width 63 height 12
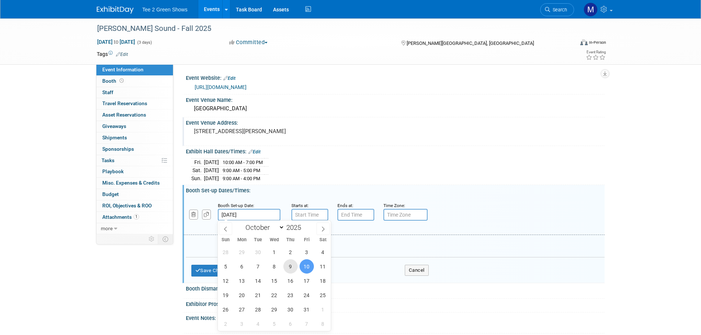
click at [292, 266] on span "9" at bounding box center [290, 267] width 14 height 14
type input "Oct 9, 2025"
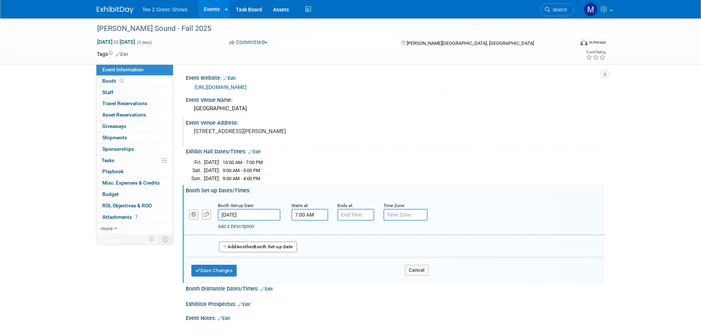
click at [303, 214] on input "7:00 AM" at bounding box center [310, 215] width 37 height 12
click at [311, 264] on span at bounding box center [308, 265] width 13 height 13
click at [311, 263] on span at bounding box center [308, 265] width 13 height 13
click at [374, 246] on button "AM" at bounding box center [372, 249] width 13 height 13
type input "5:00 PM"
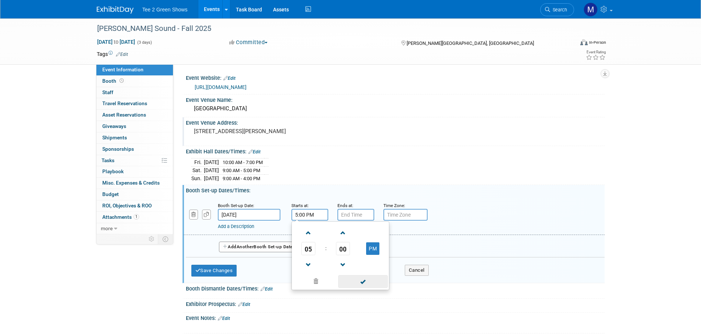
click at [367, 280] on span at bounding box center [363, 281] width 50 height 13
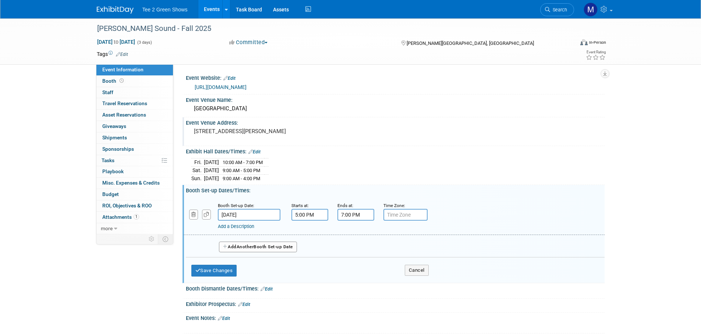
click at [343, 214] on input "7:00 PM" at bounding box center [356, 215] width 37 height 12
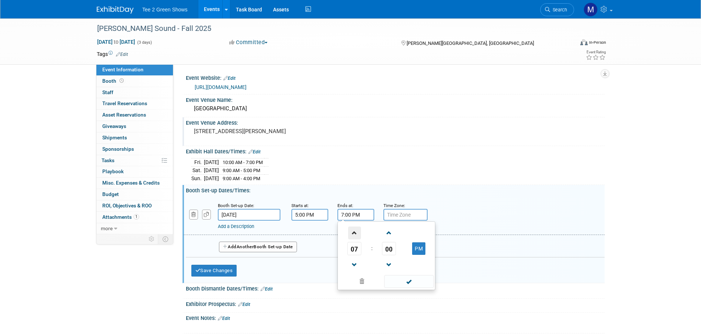
click at [358, 236] on span at bounding box center [354, 233] width 13 height 13
type input "9:00 PM"
click at [402, 279] on span at bounding box center [409, 281] width 50 height 13
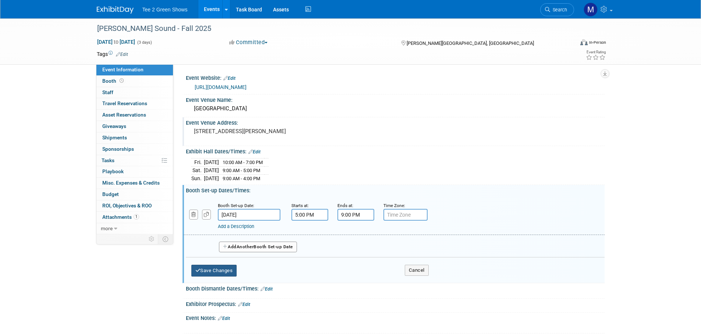
click at [227, 268] on button "Save Changes" at bounding box center [214, 271] width 46 height 12
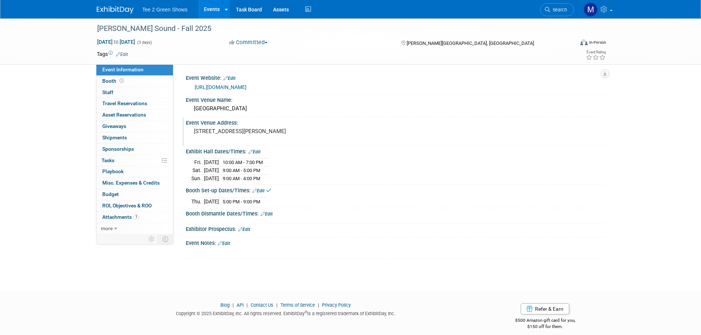
click at [267, 212] on link "Edit" at bounding box center [267, 214] width 12 height 5
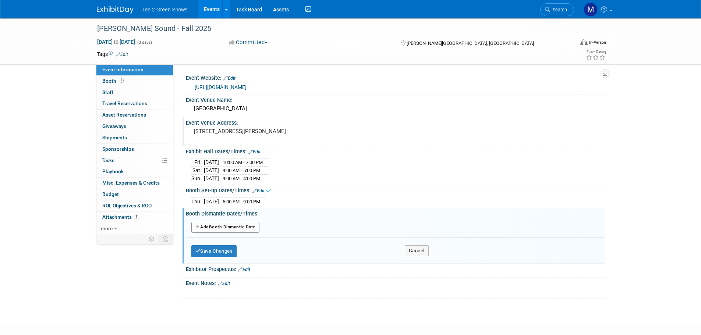
click at [232, 222] on button "Add Another Booth Dismantle Date" at bounding box center [225, 227] width 68 height 11
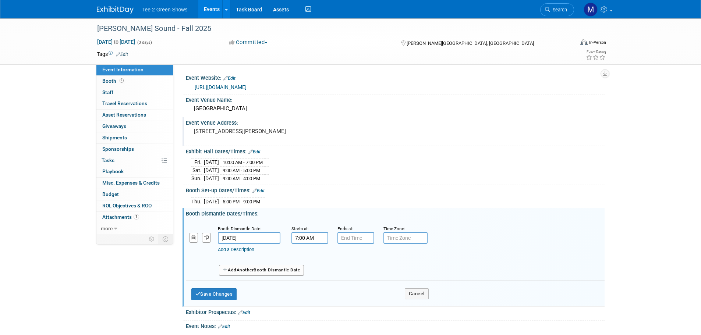
click at [313, 238] on input "7:00 AM" at bounding box center [310, 238] width 37 height 12
click at [309, 285] on span at bounding box center [308, 288] width 13 height 13
click at [308, 284] on span at bounding box center [308, 288] width 13 height 13
click at [376, 268] on button "AM" at bounding box center [372, 272] width 13 height 13
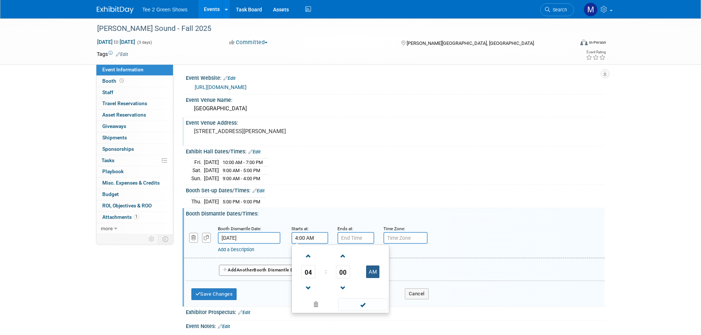
type input "4:00 PM"
click at [368, 296] on td at bounding box center [373, 288] width 29 height 19
click at [368, 303] on span at bounding box center [363, 305] width 50 height 13
type input "7:00 PM"
click at [354, 239] on input "7:00 PM" at bounding box center [356, 238] width 37 height 12
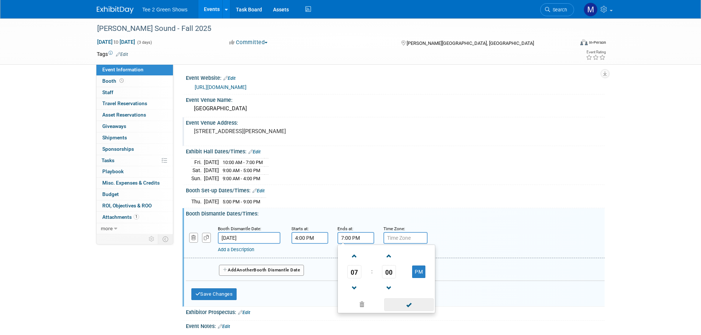
click at [401, 300] on span at bounding box center [409, 305] width 50 height 13
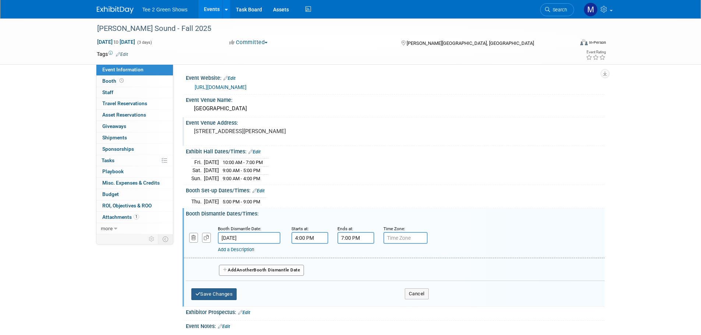
click at [212, 289] on button "Save Changes" at bounding box center [214, 295] width 46 height 12
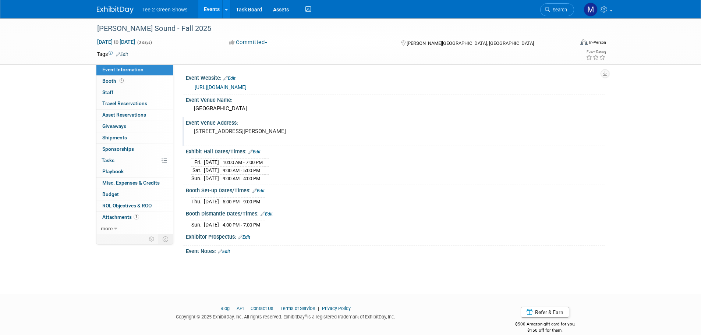
click at [226, 252] on link "Edit" at bounding box center [224, 251] width 12 height 5
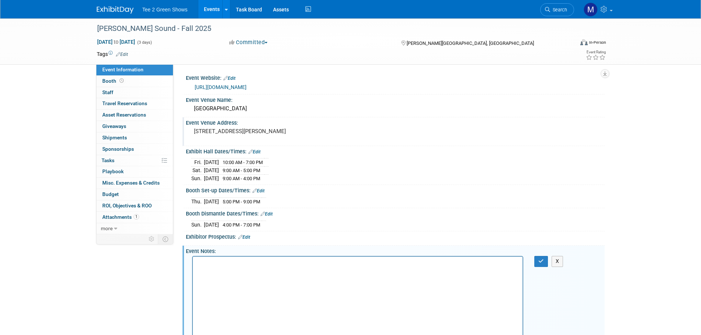
scroll to position [160, 0]
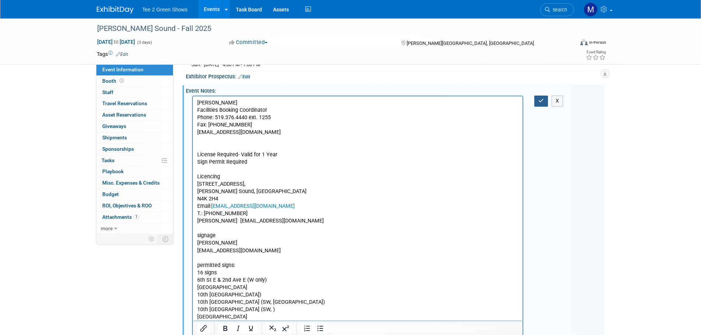
click at [541, 103] on button "button" at bounding box center [541, 101] width 14 height 11
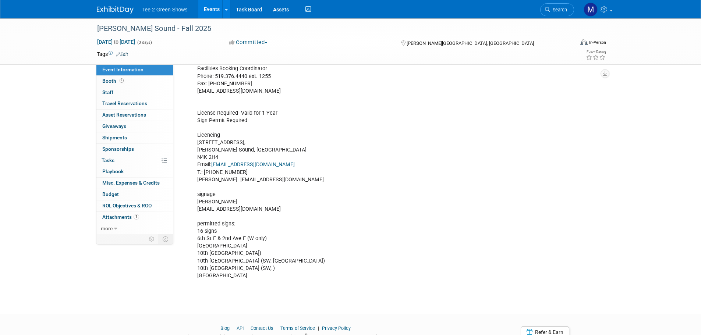
scroll to position [232, 0]
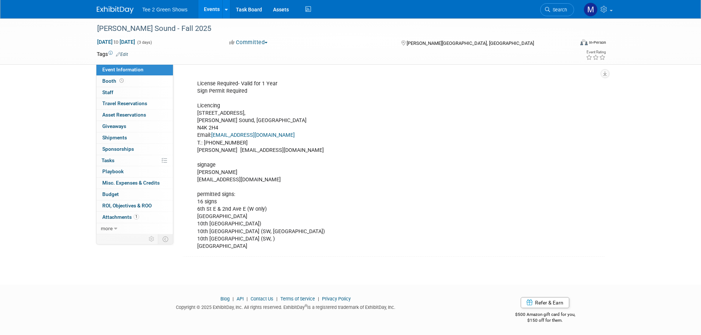
click at [128, 72] on span "Event Information" at bounding box center [122, 70] width 41 height 6
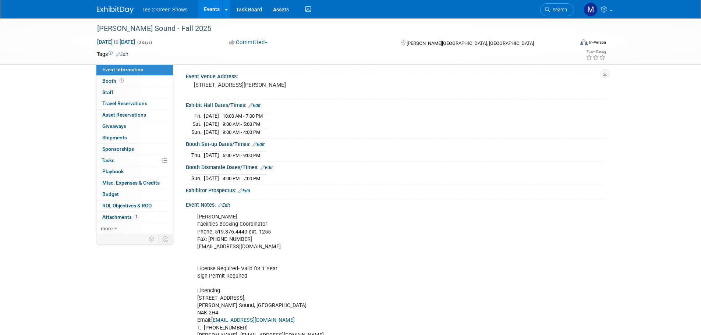
scroll to position [74, 0]
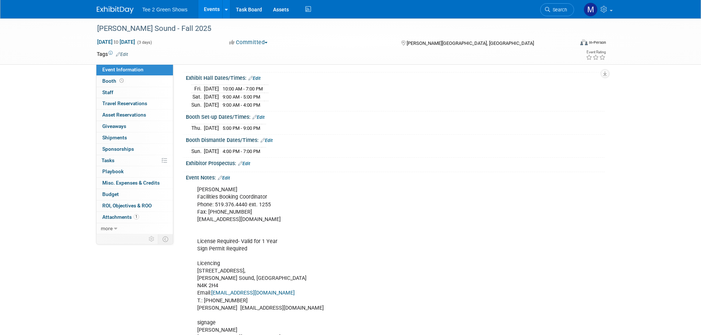
click at [105, 8] on img at bounding box center [115, 9] width 37 height 7
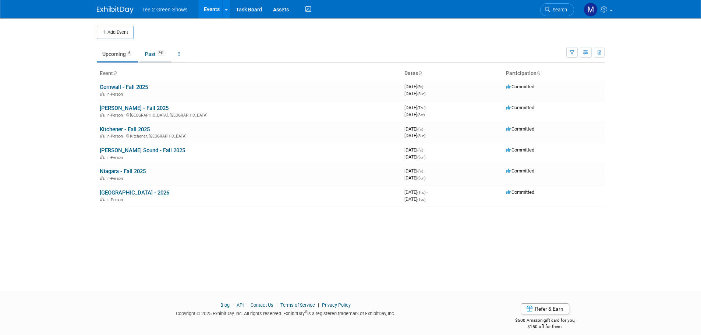
click at [154, 54] on link "Past 241" at bounding box center [156, 54] width 32 height 14
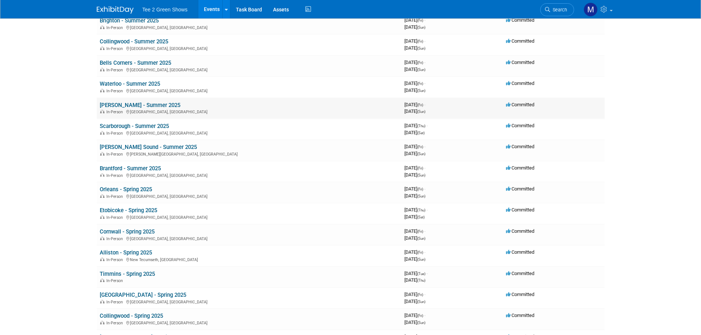
scroll to position [552, 0]
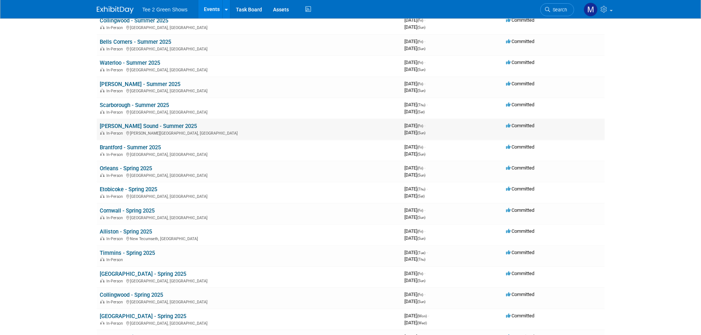
click at [150, 126] on link "[PERSON_NAME] Sound - Summer 2025" at bounding box center [148, 126] width 97 height 7
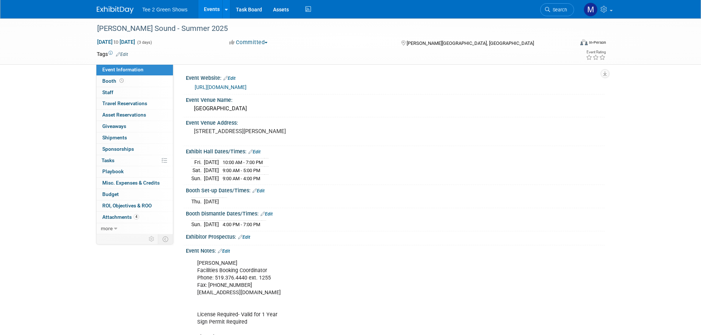
click at [268, 84] on div "[URL][DOMAIN_NAME]" at bounding box center [397, 87] width 405 height 8
drag, startPoint x: 268, startPoint y: 85, endPoint x: 195, endPoint y: 84, distance: 72.5
click at [195, 84] on div "[URL][DOMAIN_NAME]" at bounding box center [397, 87] width 405 height 8
copy link "[URL][DOMAIN_NAME]"
click at [239, 109] on div "Bayshore Centre" at bounding box center [395, 108] width 408 height 11
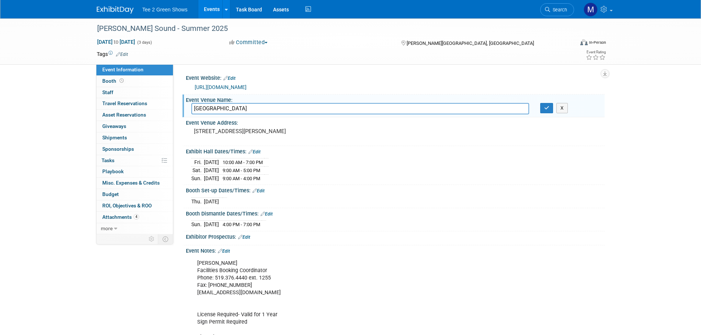
drag, startPoint x: 237, startPoint y: 109, endPoint x: 192, endPoint y: 109, distance: 45.3
click at [192, 109] on input "Bayshore Centre" at bounding box center [360, 108] width 338 height 11
click at [306, 128] on pre "[STREET_ADDRESS][PERSON_NAME]" at bounding box center [273, 131] width 158 height 7
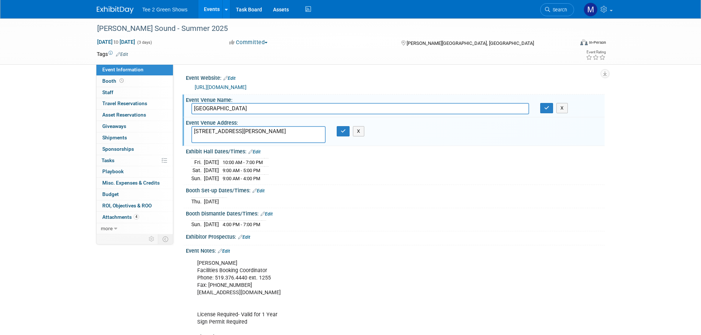
drag, startPoint x: 302, startPoint y: 131, endPoint x: 192, endPoint y: 128, distance: 110.1
click at [192, 128] on textarea "[STREET_ADDRESS][PERSON_NAME]" at bounding box center [258, 134] width 134 height 17
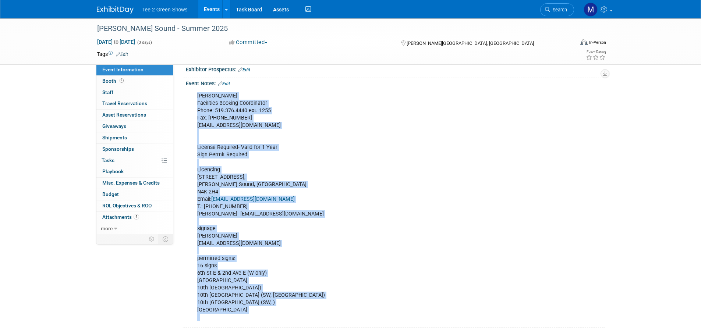
scroll to position [173, 0]
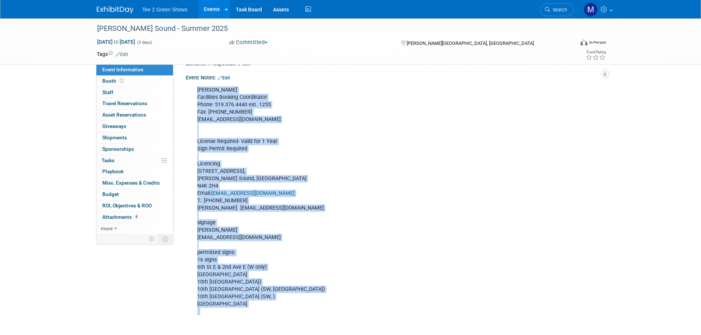
drag, startPoint x: 193, startPoint y: 186, endPoint x: 282, endPoint y: 304, distance: 147.6
click at [282, 304] on div "[PERSON_NAME] Facilities Booking Coordinator Phone: 519.376.4440 ext. 1255 Fax:…" at bounding box center [358, 201] width 332 height 236
copy div "[PERSON_NAME] Facilities Booking Coordinator Phone: 519.376.4440 ext. 1255 Fax:…"
click at [112, 218] on span "Attachments 4" at bounding box center [120, 217] width 37 height 6
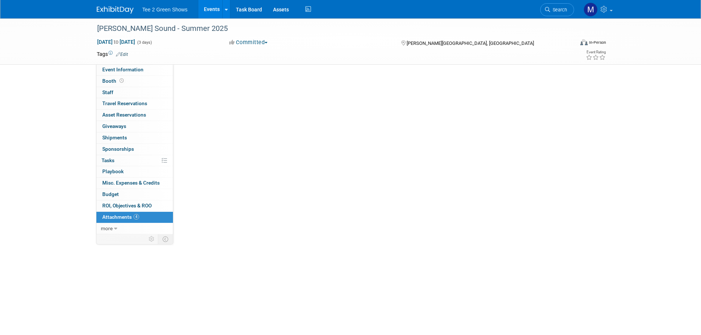
scroll to position [0, 0]
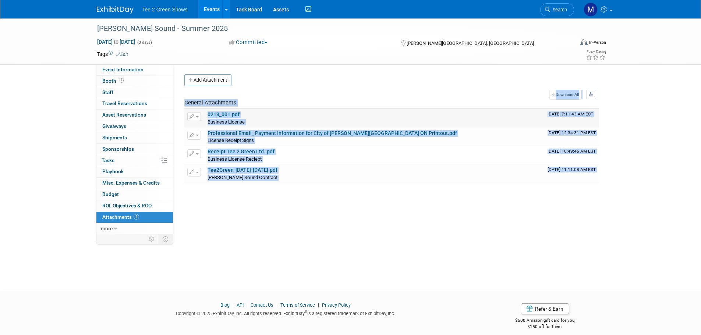
click at [227, 116] on link "0213_001.pdf" at bounding box center [224, 115] width 32 height 6
click at [227, 149] on link "Receipt Tee 2 Green Ltd..pdf" at bounding box center [241, 152] width 67 height 6
click at [258, 133] on link "Professional Email_ Payment Information for City of Owen Sound ON Printout.pdf" at bounding box center [333, 133] width 250 height 6
click at [106, 9] on img at bounding box center [115, 9] width 37 height 7
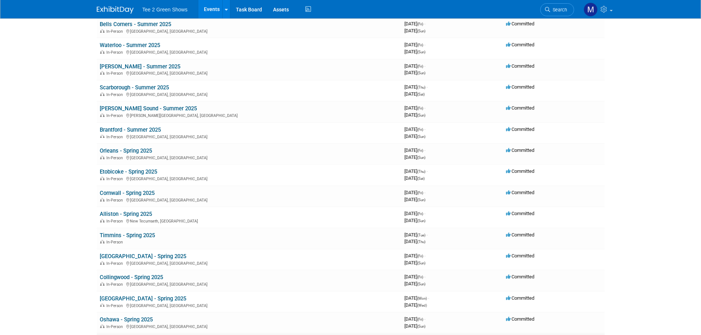
scroll to position [552, 0]
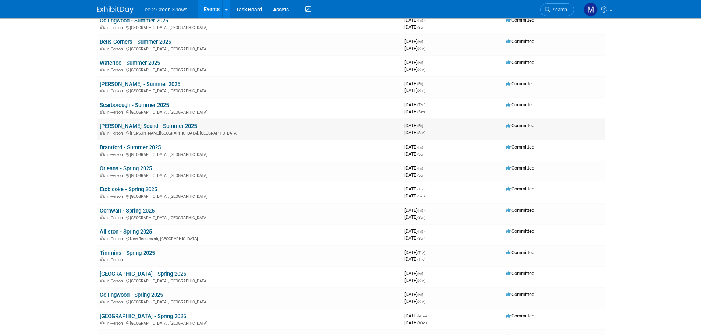
click at [145, 127] on link "[PERSON_NAME] Sound - Summer 2025" at bounding box center [148, 126] width 97 height 7
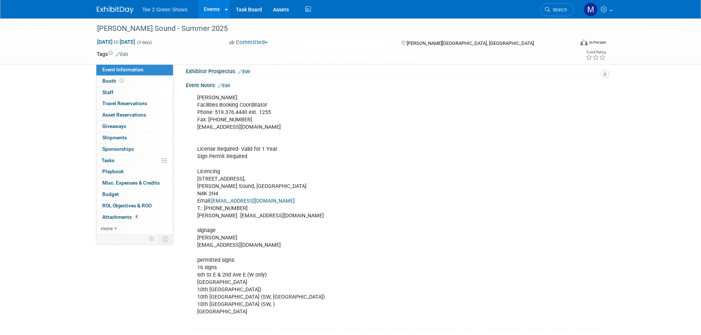
scroll to position [184, 0]
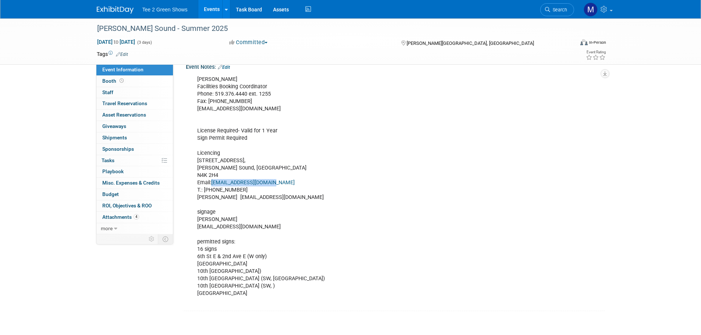
drag, startPoint x: 273, startPoint y: 180, endPoint x: 212, endPoint y: 181, distance: 61.5
click at [212, 181] on div "[PERSON_NAME] Facilities Booking Coordinator Phone: 519.376.4440 ext. 1255 Fax:…" at bounding box center [358, 190] width 332 height 236
click at [275, 180] on div "[PERSON_NAME] Facilities Booking Coordinator Phone: 519.376.4440 ext. 1255 Fax:…" at bounding box center [358, 190] width 332 height 236
click at [276, 181] on div "[PERSON_NAME] Facilities Booking Coordinator Phone: 519.376.4440 ext. 1255 Fax:…" at bounding box center [358, 190] width 332 height 236
drag, startPoint x: 276, startPoint y: 182, endPoint x: 213, endPoint y: 182, distance: 63.3
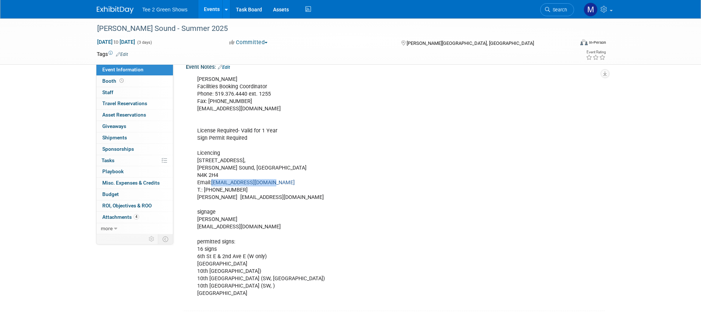
click at [213, 182] on div "[PERSON_NAME] Facilities Booking Coordinator Phone: 519.376.4440 ext. 1255 Fax:…" at bounding box center [358, 190] width 332 height 236
copy link "[EMAIL_ADDRESS][DOMAIN_NAME]"
click at [119, 11] on img at bounding box center [115, 9] width 37 height 7
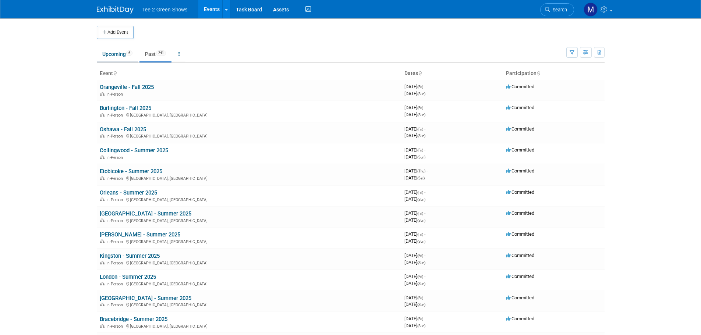
click at [122, 54] on link "Upcoming 6" at bounding box center [117, 54] width 41 height 14
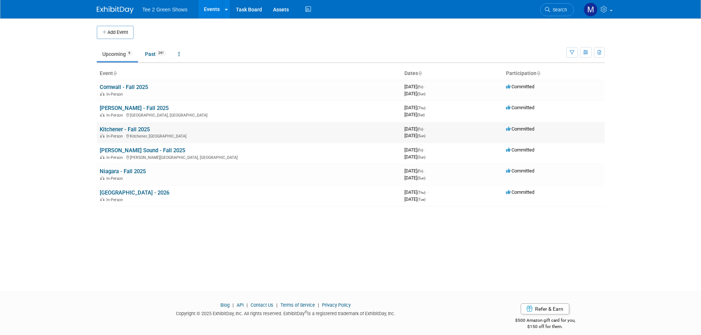
click at [120, 127] on link "Kitchener - Fall 2025" at bounding box center [125, 129] width 50 height 7
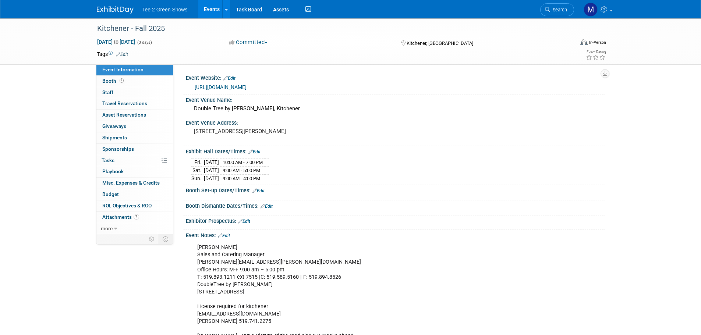
click at [108, 8] on img at bounding box center [115, 9] width 37 height 7
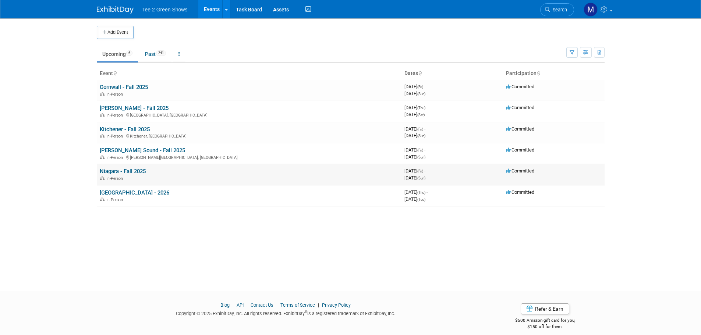
click at [125, 170] on link "Niagara - Fall 2025" at bounding box center [123, 171] width 46 height 7
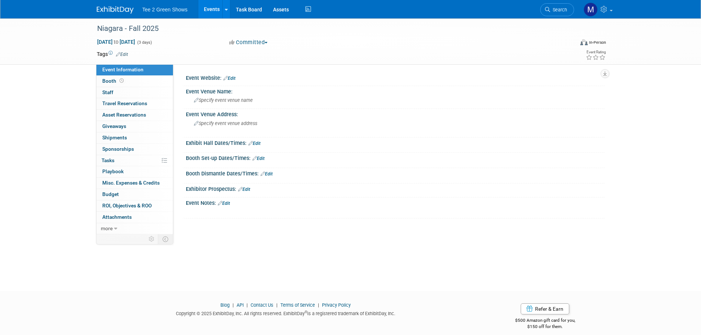
click at [236, 79] on link "Edit" at bounding box center [229, 78] width 12 height 5
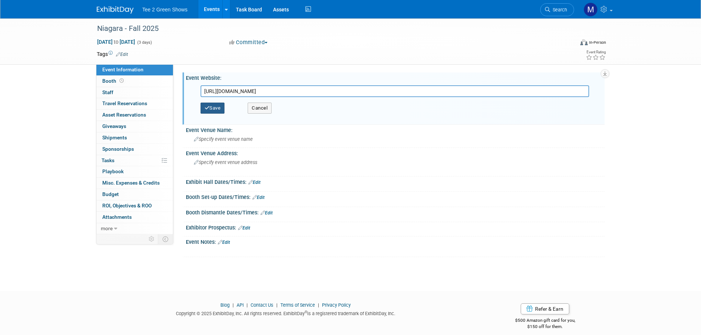
type input "https://www.americananiagara.com/"
click at [212, 104] on button "Save" at bounding box center [213, 108] width 24 height 11
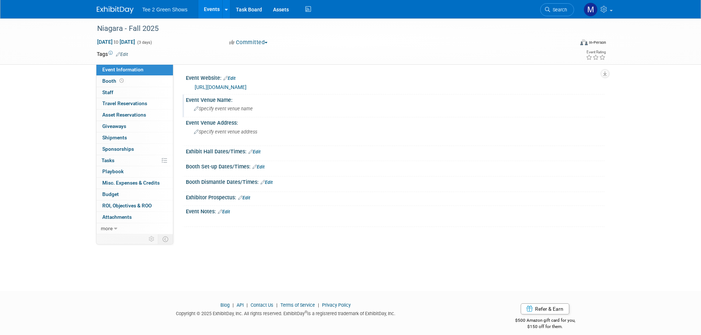
click at [226, 110] on span "Specify event venue name" at bounding box center [223, 109] width 59 height 6
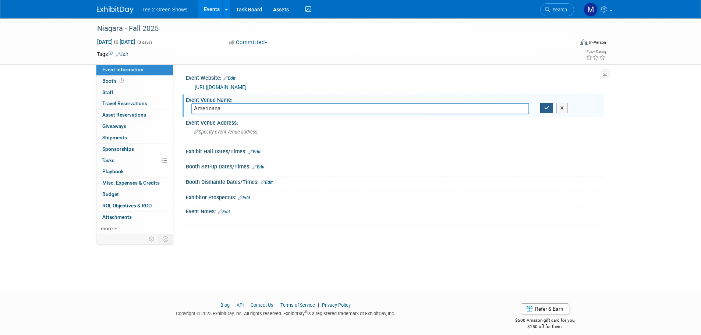
type input "Americana"
click at [548, 108] on icon "button" at bounding box center [546, 108] width 5 height 5
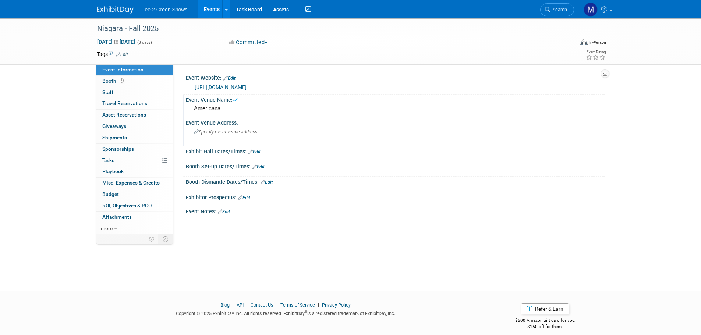
click at [207, 131] on span "Specify event venue address" at bounding box center [225, 132] width 63 height 6
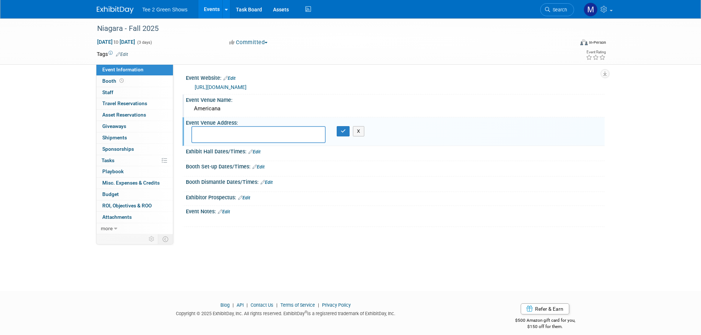
click at [228, 134] on textarea at bounding box center [258, 134] width 134 height 17
paste textarea "8444 Lundy's Ln, Niagara Falls, ON L2H 1H4"
type textarea "8444 Lundy's Ln, Niagara Falls, ON L2H 1H4"
click at [336, 133] on div "X" at bounding box center [345, 131] width 29 height 10
click at [339, 133] on button "button" at bounding box center [343, 131] width 13 height 10
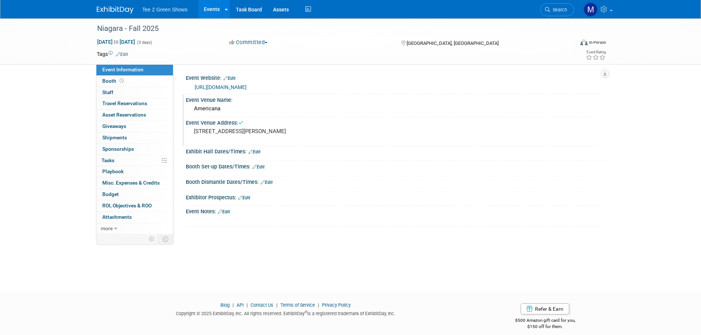
click at [258, 150] on link "Edit" at bounding box center [254, 151] width 12 height 5
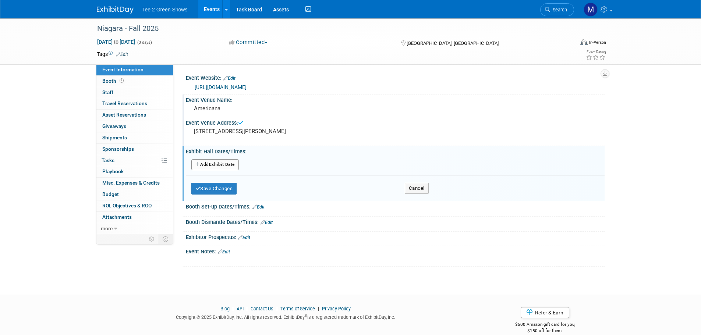
click at [218, 166] on button "Add Another Exhibit Date" at bounding box center [214, 164] width 47 height 11
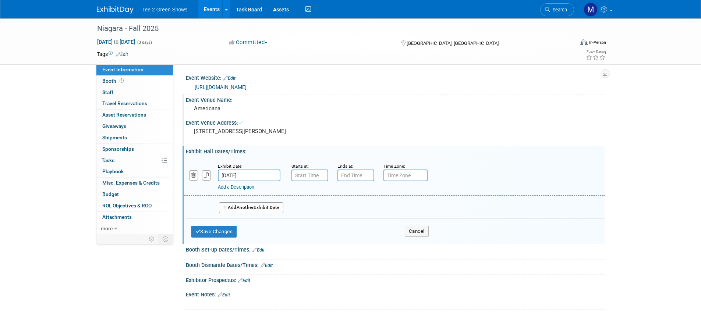
click at [239, 207] on span "Another" at bounding box center [245, 207] width 17 height 5
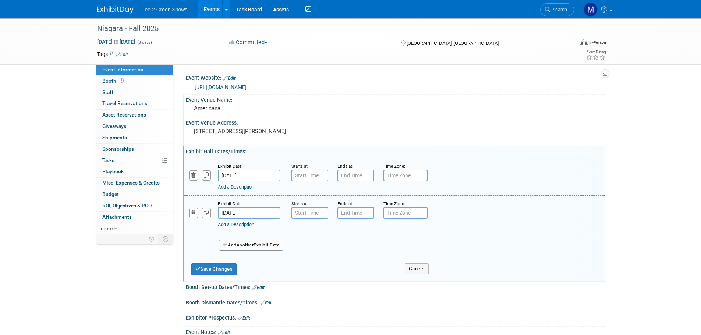
click at [253, 243] on span "Another" at bounding box center [245, 245] width 17 height 5
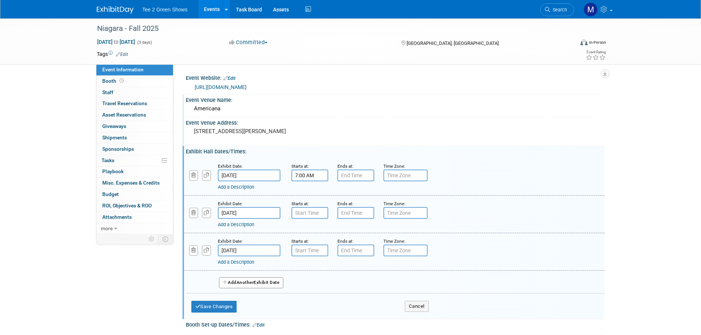
click at [298, 177] on input "7:00 AM" at bounding box center [310, 176] width 37 height 12
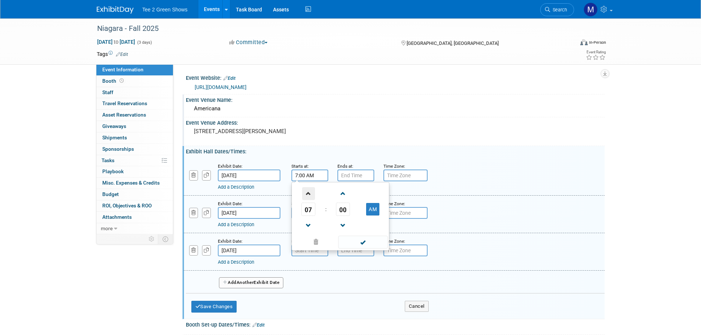
click at [312, 197] on span at bounding box center [308, 193] width 13 height 13
click at [313, 195] on span at bounding box center [308, 193] width 13 height 13
type input "10:00 AM"
click at [351, 239] on span at bounding box center [363, 242] width 50 height 13
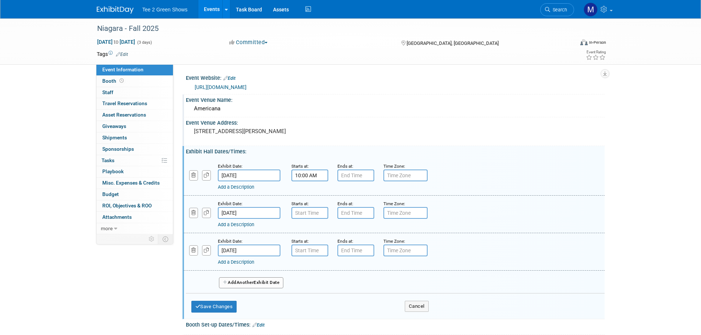
type input "7:00 PM"
click at [341, 176] on input "7:00 PM" at bounding box center [356, 176] width 37 height 12
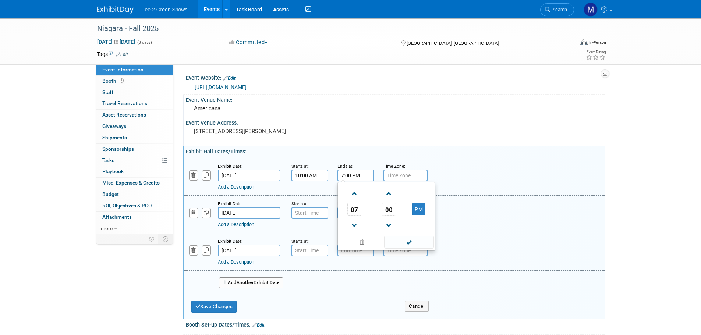
click at [392, 236] on td at bounding box center [409, 242] width 50 height 14
click at [400, 242] on span at bounding box center [409, 242] width 50 height 13
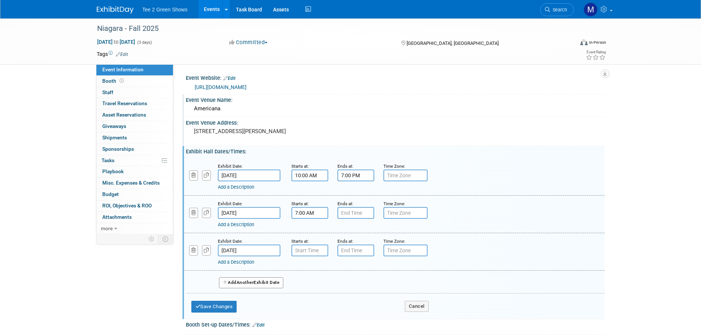
click at [308, 214] on input "7:00 AM" at bounding box center [310, 213] width 37 height 12
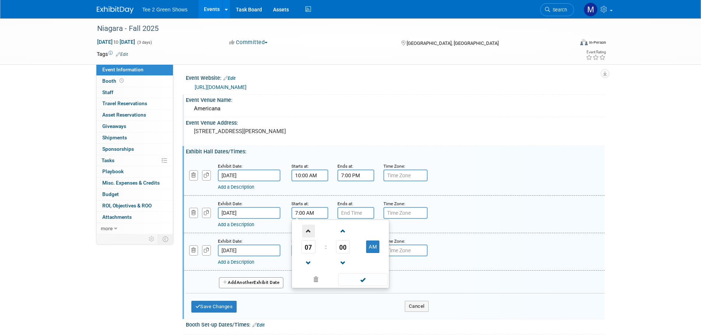
click at [310, 230] on span at bounding box center [308, 231] width 13 height 13
type input "9:00 AM"
click at [357, 277] on span at bounding box center [363, 279] width 50 height 13
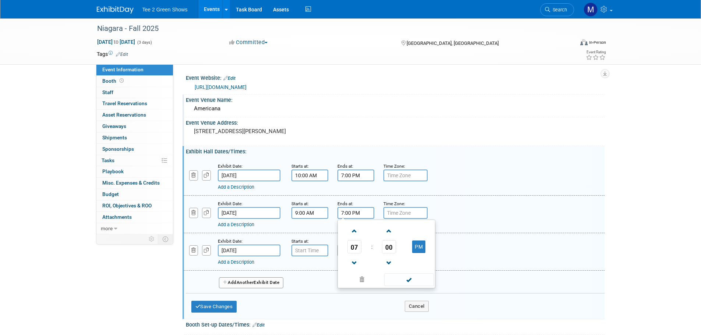
click at [349, 212] on input "7:00 PM" at bounding box center [356, 213] width 37 height 12
click at [358, 261] on span at bounding box center [354, 263] width 13 height 13
click at [357, 260] on span at bounding box center [354, 263] width 13 height 13
type input "5:00 PM"
click at [398, 279] on span at bounding box center [409, 279] width 50 height 13
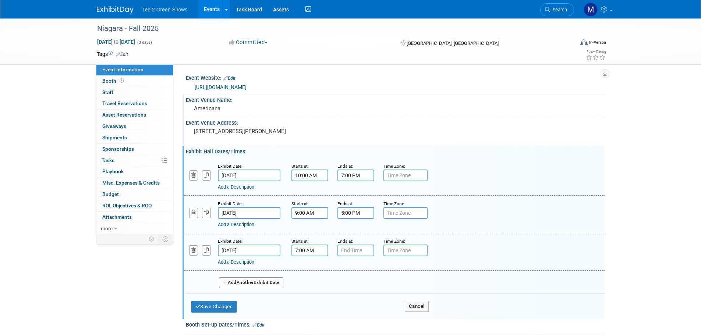
click at [318, 253] on input "7:00 AM" at bounding box center [310, 251] width 37 height 12
click at [309, 269] on span at bounding box center [308, 268] width 13 height 13
type input "9:00 AM"
click at [356, 313] on td at bounding box center [363, 317] width 50 height 14
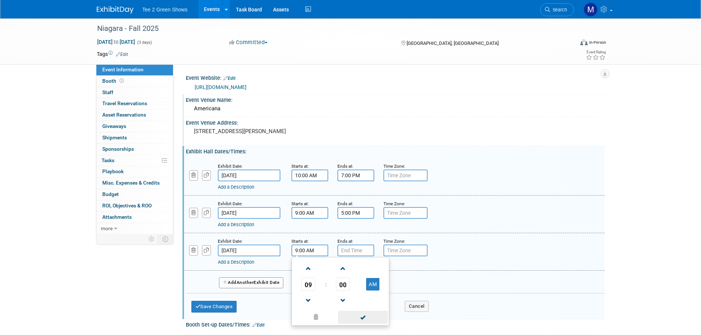
click at [362, 318] on span at bounding box center [363, 317] width 50 height 13
click at [346, 250] on input "7:00 PM" at bounding box center [356, 251] width 37 height 12
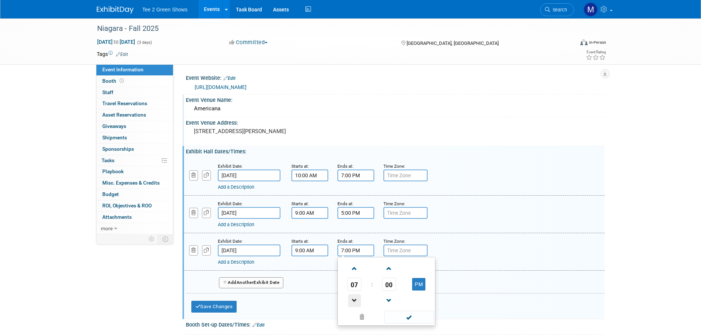
click at [354, 296] on span at bounding box center [354, 300] width 13 height 13
type input "4:00 PM"
click at [392, 315] on span at bounding box center [409, 317] width 50 height 13
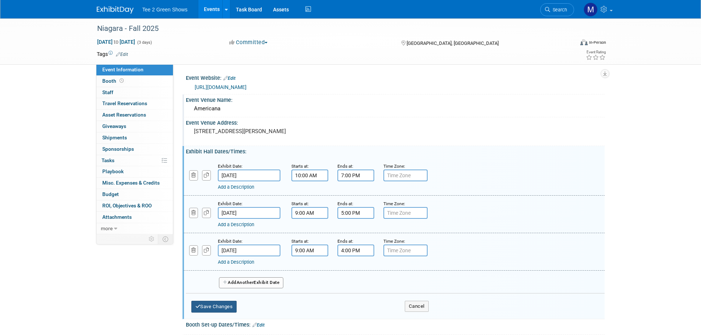
click at [234, 308] on button "Save Changes" at bounding box center [214, 307] width 46 height 12
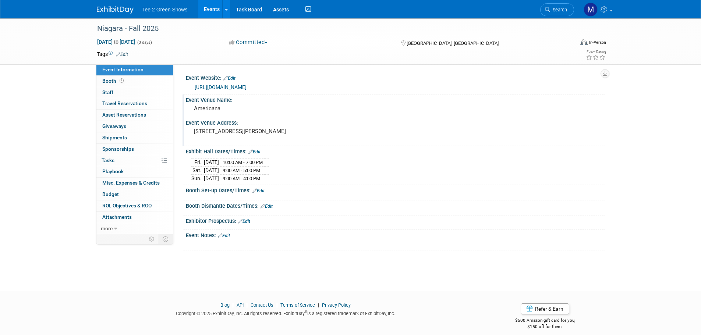
click at [225, 234] on link "Edit" at bounding box center [224, 235] width 12 height 5
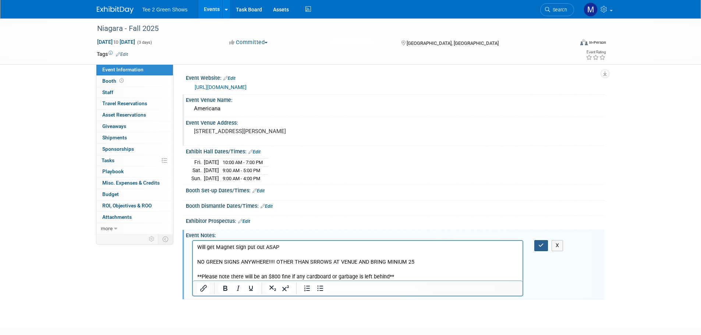
drag, startPoint x: 541, startPoint y: 245, endPoint x: 536, endPoint y: 246, distance: 4.8
click at [541, 245] on icon "button" at bounding box center [542, 245] width 6 height 5
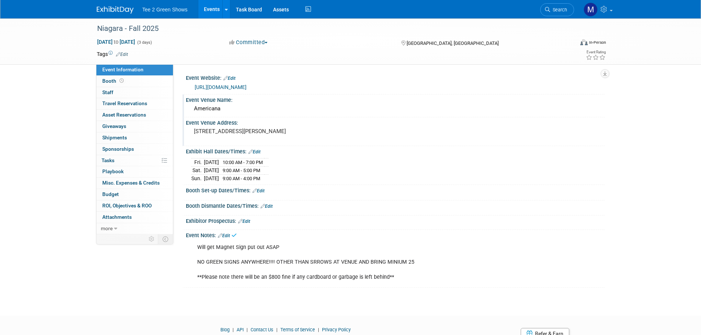
click at [313, 262] on div "Will get Magnet Sign put out ASAP NO GREEN SIGNS ANYWHERE!!!! OTHER THAN SRROWS…" at bounding box center [358, 262] width 332 height 44
click at [312, 261] on div "Will get Magnet Sign put out ASAP NO GREEN SIGNS ANYWHERE!!!! OTHER THAN SRROWS…" at bounding box center [358, 262] width 332 height 44
click at [226, 236] on link "Edit" at bounding box center [224, 235] width 12 height 5
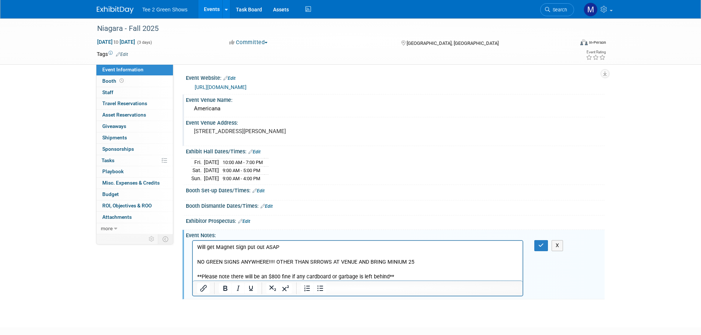
click at [310, 262] on p "Will get Magnet Sign put out ASAP NO GREEN SIGNS ANYWHERE!!!! OTHER THAN SRROWS…" at bounding box center [358, 262] width 322 height 37
click at [545, 245] on button "button" at bounding box center [541, 245] width 14 height 11
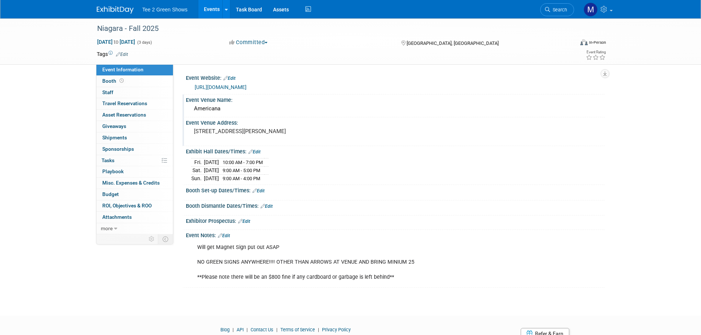
click at [230, 234] on link "Edit" at bounding box center [224, 235] width 12 height 5
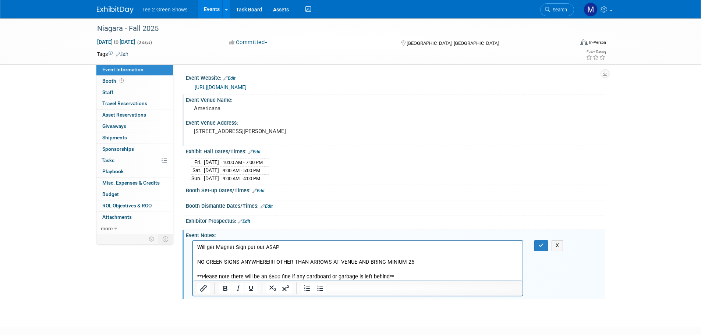
click at [395, 262] on p "Will get Magnet Sign put out ASAP NO GREEN SIGNS ANYWHERE!!!! OTHER THAN ARROWS…" at bounding box center [358, 262] width 322 height 37
click at [540, 244] on icon "button" at bounding box center [542, 245] width 6 height 5
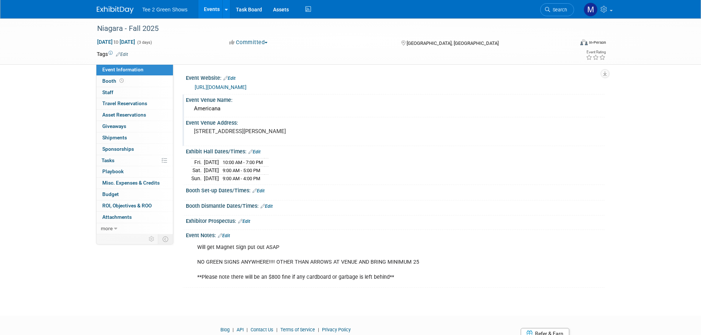
click at [119, 13] on img at bounding box center [115, 9] width 37 height 7
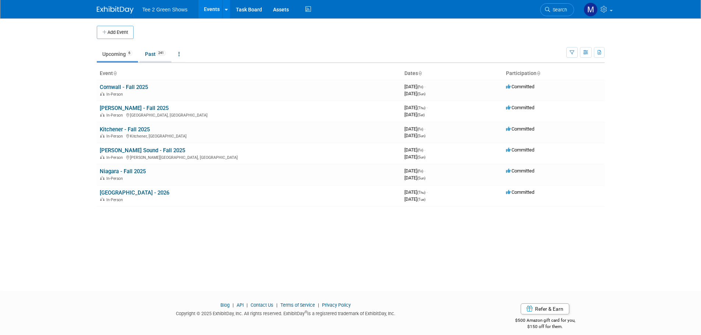
click at [158, 52] on link "Past 241" at bounding box center [156, 54] width 32 height 14
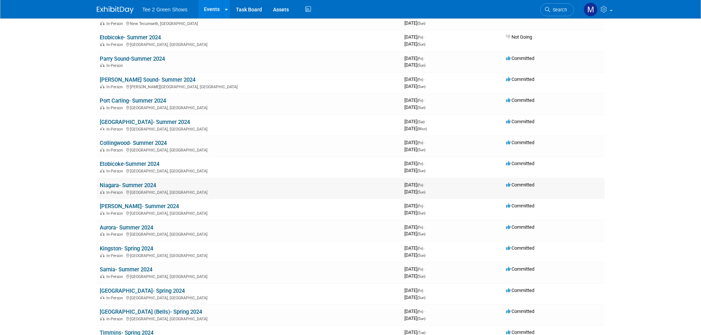
scroll to position [1767, 0]
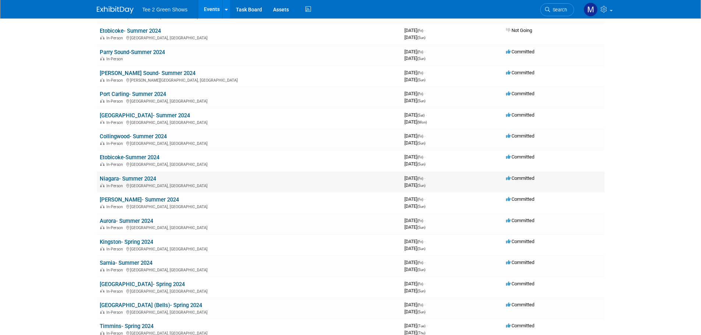
click at [135, 179] on link "Niagara- Summer 2024" at bounding box center [128, 179] width 56 height 7
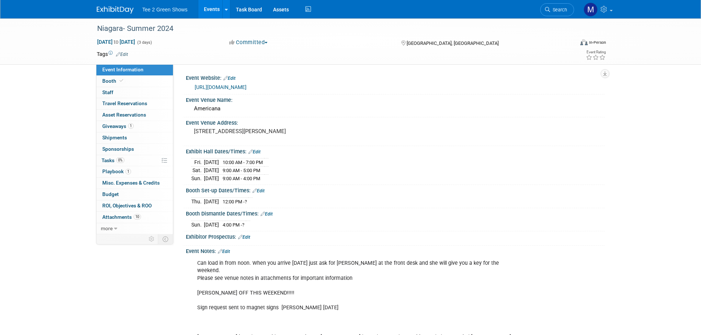
drag, startPoint x: 283, startPoint y: 85, endPoint x: 195, endPoint y: 85, distance: 87.6
click at [195, 85] on div "[URL][DOMAIN_NAME]" at bounding box center [397, 87] width 405 height 8
copy link "[URL][DOMAIN_NAME]"
click at [225, 106] on div "Americana" at bounding box center [395, 108] width 408 height 11
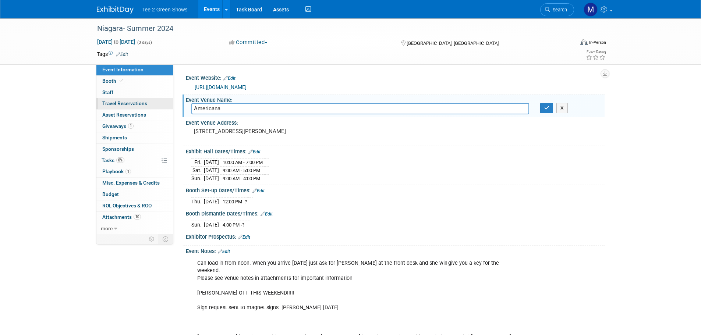
drag, startPoint x: 225, startPoint y: 107, endPoint x: 167, endPoint y: 105, distance: 58.2
click at [167, 105] on div "Event Information Event Info Booth Booth 0 Staff 0 Staff 0 Travel Reservations …" at bounding box center [350, 231] width 519 height 426
click at [306, 134] on pre "[STREET_ADDRESS][PERSON_NAME]" at bounding box center [273, 131] width 158 height 7
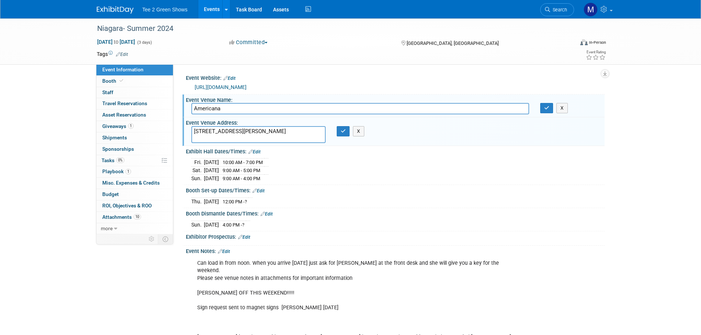
drag, startPoint x: 306, startPoint y: 132, endPoint x: 190, endPoint y: 121, distance: 116.4
click at [190, 121] on div "Event Venue Address: [STREET_ADDRESS][PERSON_NAME] [STREET_ADDRESS][PERSON_NAME…" at bounding box center [394, 131] width 422 height 28
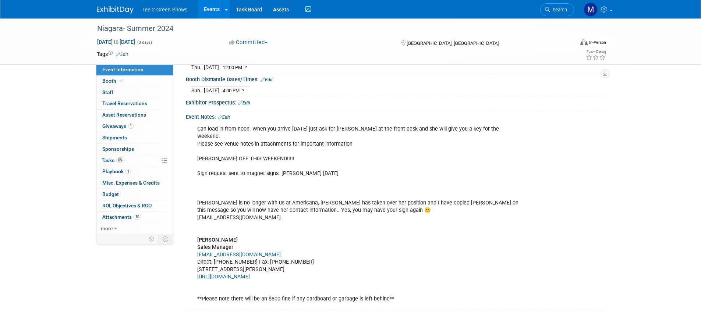
scroll to position [147, 0]
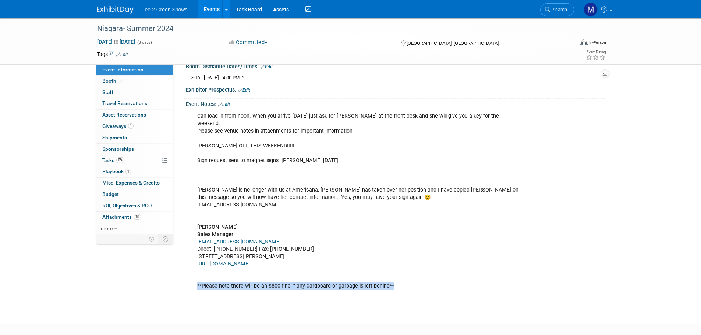
drag, startPoint x: 196, startPoint y: 277, endPoint x: 391, endPoint y: 276, distance: 195.5
click at [391, 276] on div "Can load in from noon. When you arrive [DATE] just ask for [PERSON_NAME] at the…" at bounding box center [358, 201] width 332 height 185
copy div "**Please note there will be an $800 fine if any cardboard or garbage is left be…"
click at [219, 41] on div "[DATE] to [DATE] (3 days) [DATE] to [DATE]" at bounding box center [156, 41] width 130 height 7
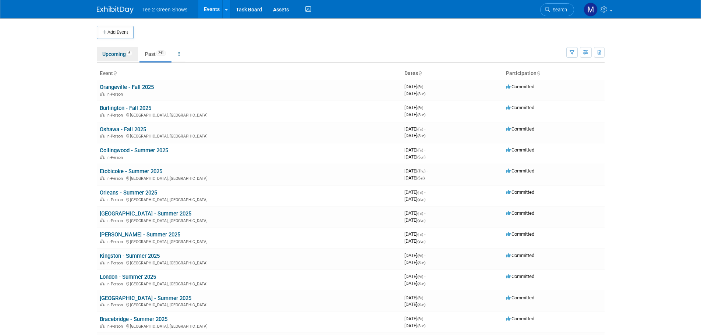
click at [120, 49] on link "Upcoming 6" at bounding box center [117, 54] width 41 height 14
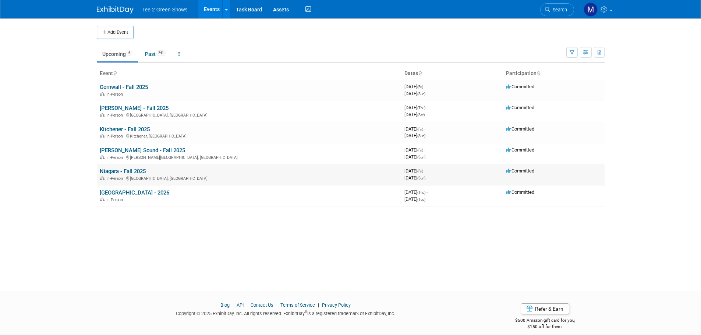
click at [138, 170] on link "Niagara - Fall 2025" at bounding box center [123, 171] width 46 height 7
click at [142, 105] on td "[PERSON_NAME] - Fall 2025 In-Person [GEOGRAPHIC_DATA], [GEOGRAPHIC_DATA]" at bounding box center [249, 111] width 305 height 21
click at [145, 107] on link "[PERSON_NAME] - Fall 2025" at bounding box center [134, 108] width 69 height 7
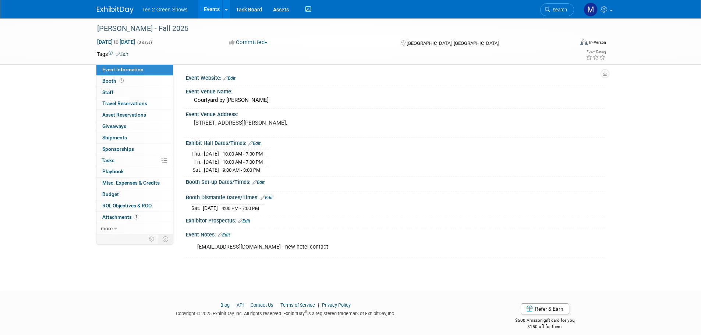
click at [145, 107] on link "0 Travel Reservations 0" at bounding box center [134, 103] width 77 height 11
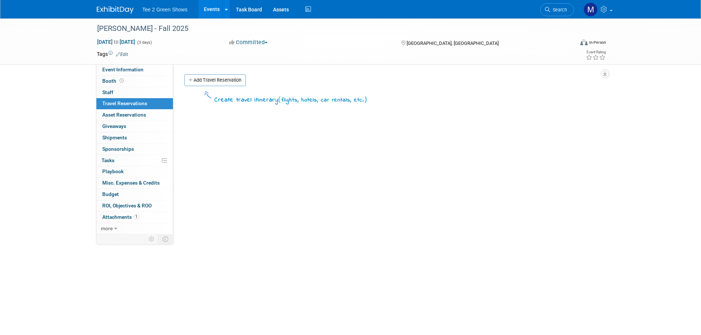
click at [200, 80] on link "Add Travel Reservation" at bounding box center [214, 80] width 61 height 12
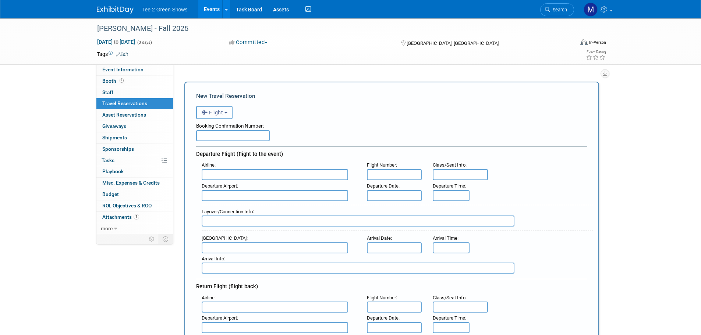
click at [230, 117] on button "Flight" at bounding box center [214, 112] width 36 height 13
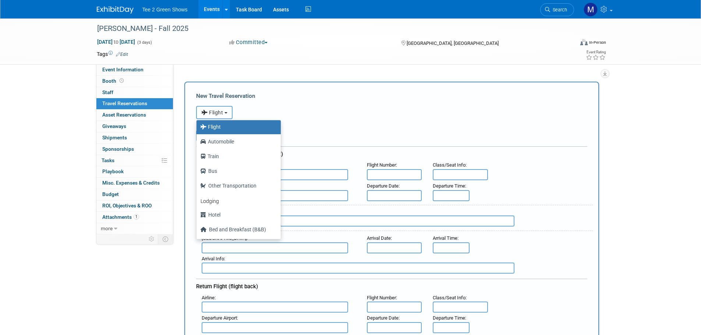
scroll to position [31, 0]
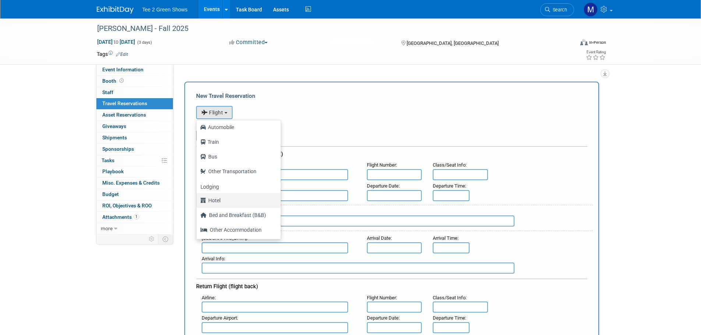
click at [226, 197] on label "Hotel" at bounding box center [236, 201] width 73 height 12
click at [198, 197] on input "Hotel" at bounding box center [195, 199] width 5 height 5
select select "6"
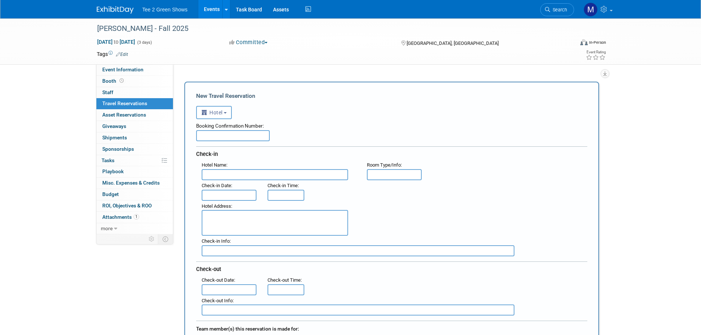
click at [235, 136] on input "text" at bounding box center [233, 135] width 74 height 11
paste input "72066407656343"
type input "72066407656343"
click at [224, 174] on input "text" at bounding box center [275, 174] width 147 height 11
type input "cOURTYARD mARRIOTT"
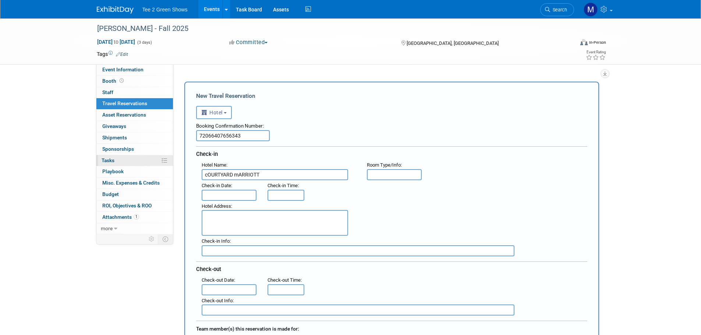
drag, startPoint x: 256, startPoint y: 173, endPoint x: 123, endPoint y: 162, distance: 134.1
type input "Courtyard Marriott"
click at [218, 192] on input "text" at bounding box center [229, 195] width 55 height 11
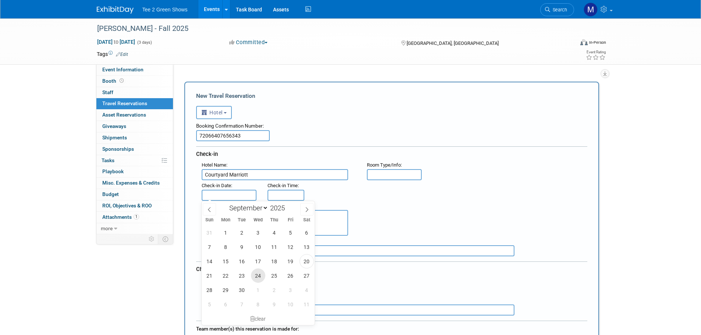
click at [258, 278] on span "24" at bounding box center [258, 276] width 14 height 14
type input "Sep 24, 2025"
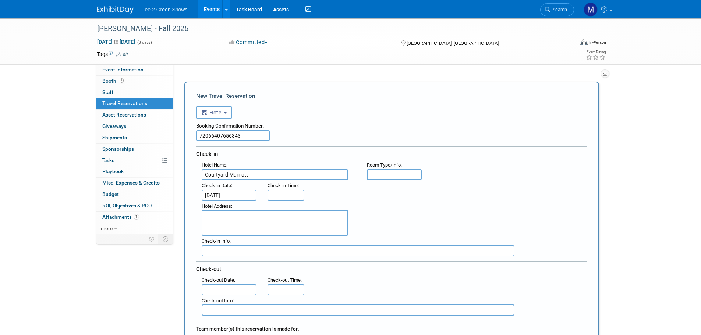
type input "3:00 PM"
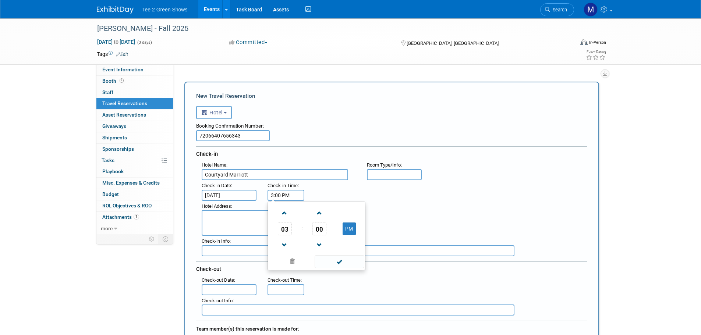
click at [283, 195] on input "3:00 PM" at bounding box center [286, 195] width 37 height 11
click at [328, 258] on span at bounding box center [340, 261] width 50 height 13
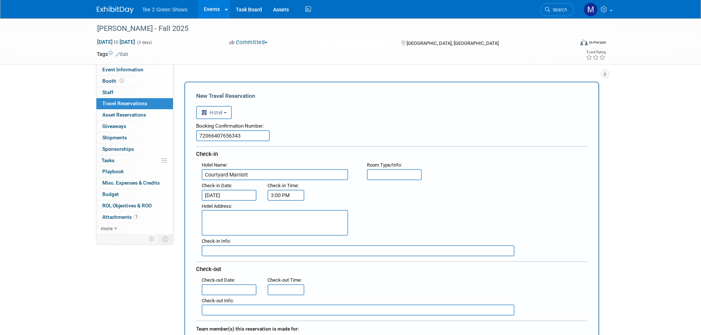
click at [240, 219] on textarea at bounding box center [275, 223] width 147 height 26
type textarea "1224 Upper James St"
click at [227, 251] on input "text" at bounding box center [358, 251] width 313 height 11
type input "Booked Under Michael Kruger"
click at [216, 285] on input "text" at bounding box center [229, 290] width 55 height 11
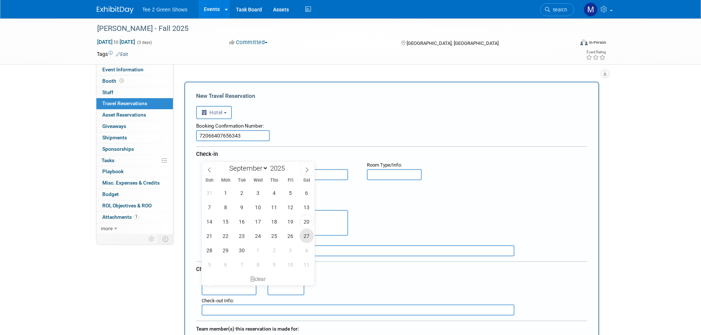
click at [303, 237] on span "27" at bounding box center [307, 236] width 14 height 14
type input "Sep 27, 2025"
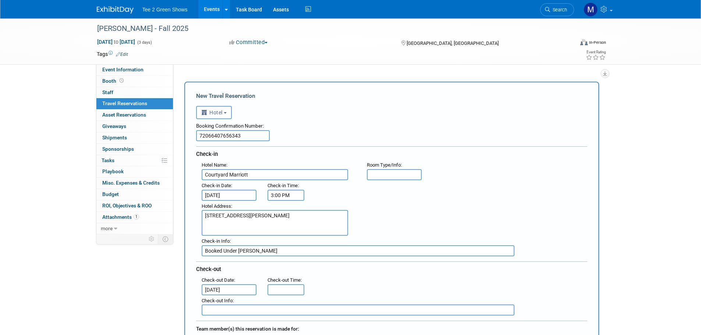
type input "11:00 AM"
click at [276, 288] on input "11:00 AM" at bounding box center [286, 290] width 37 height 11
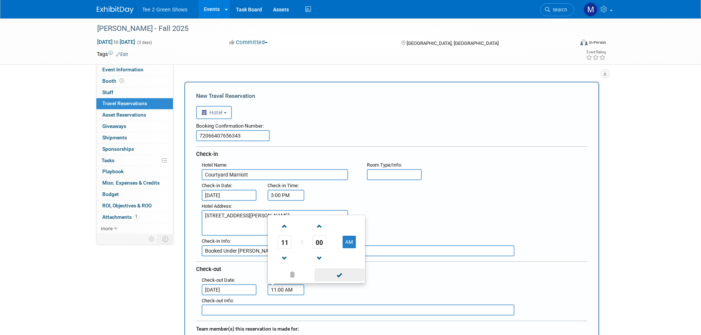
click at [333, 276] on span at bounding box center [340, 275] width 50 height 13
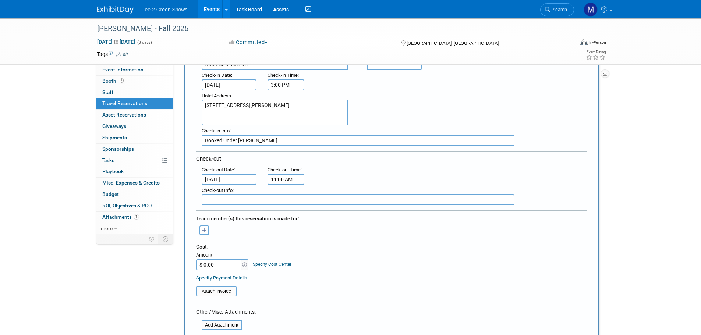
scroll to position [147, 0]
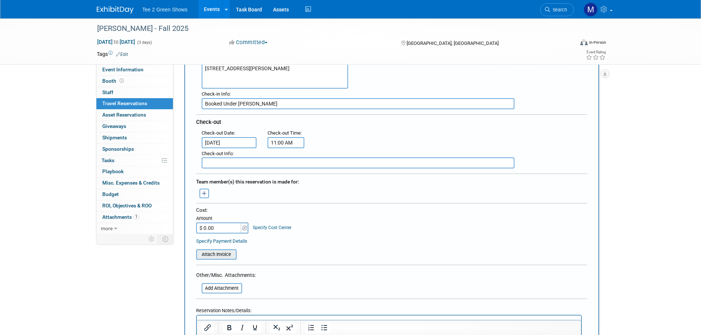
click at [225, 254] on input "file" at bounding box center [192, 254] width 88 height 9
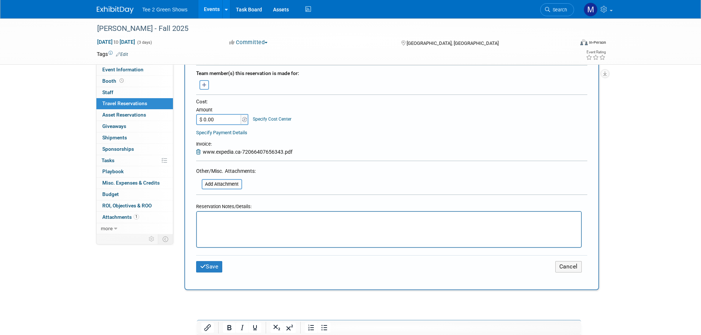
scroll to position [258, 0]
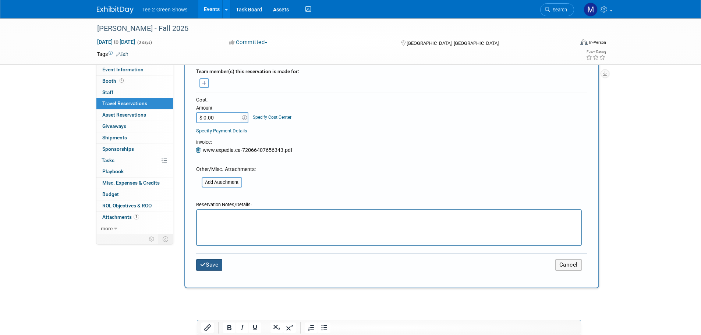
click at [214, 265] on button "Save" at bounding box center [209, 265] width 27 height 11
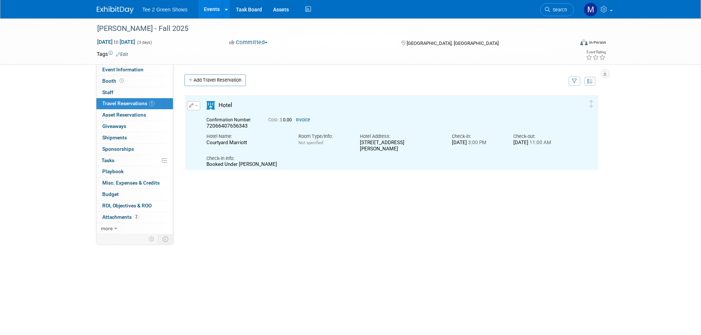
scroll to position [0, 0]
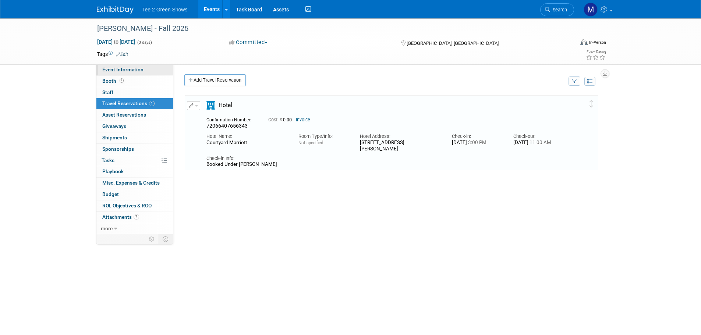
click at [131, 70] on span "Event Information" at bounding box center [122, 70] width 41 height 6
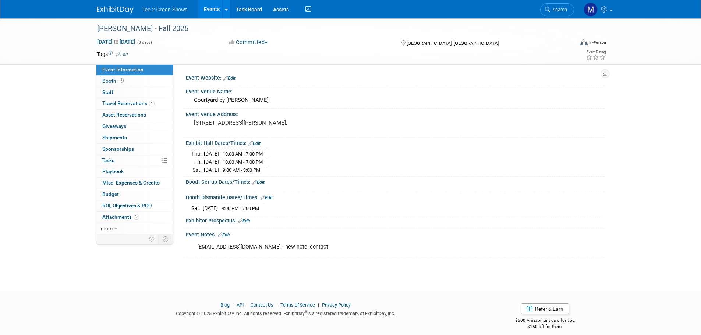
click at [121, 10] on img at bounding box center [115, 9] width 37 height 7
